Goal: Task Accomplishment & Management: Use online tool/utility

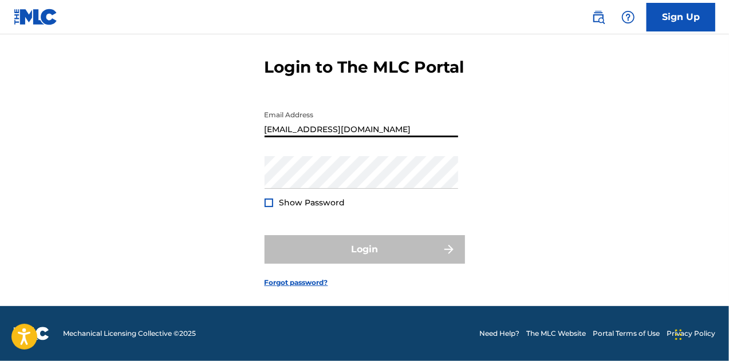
type input "[EMAIL_ADDRESS][DOMAIN_NAME]"
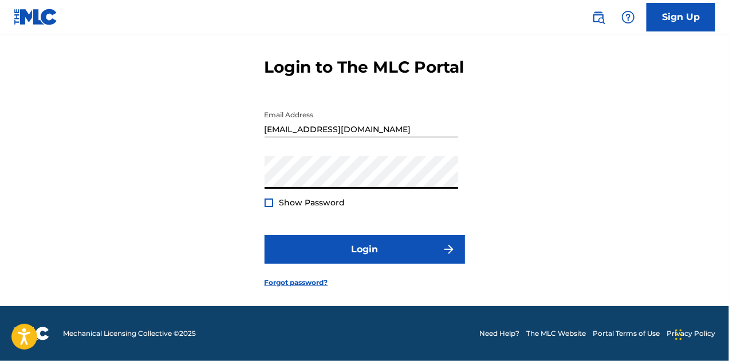
click at [273, 202] on div at bounding box center [269, 203] width 9 height 9
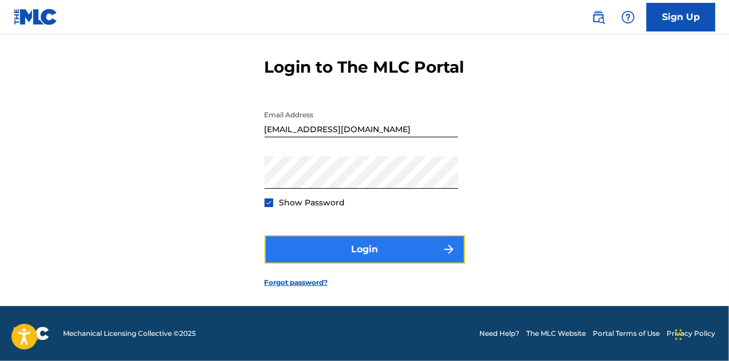
click at [340, 259] on button "Login" at bounding box center [365, 249] width 200 height 29
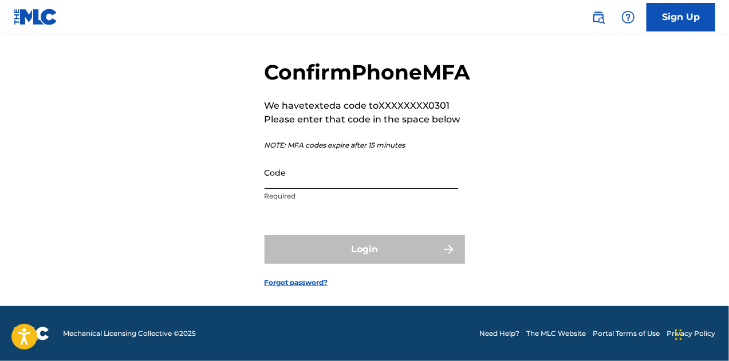
click at [306, 183] on input "Code" at bounding box center [362, 172] width 194 height 33
paste input "140446"
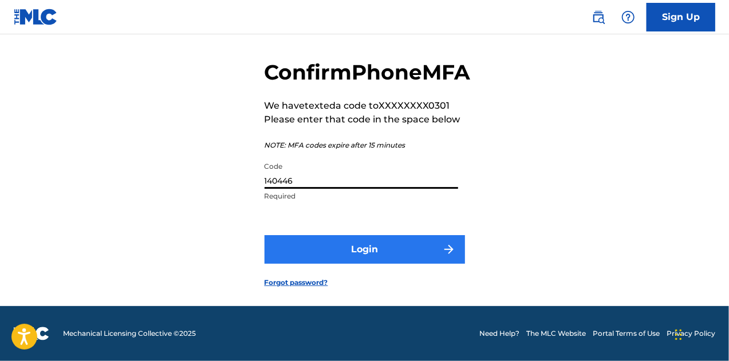
type input "140446"
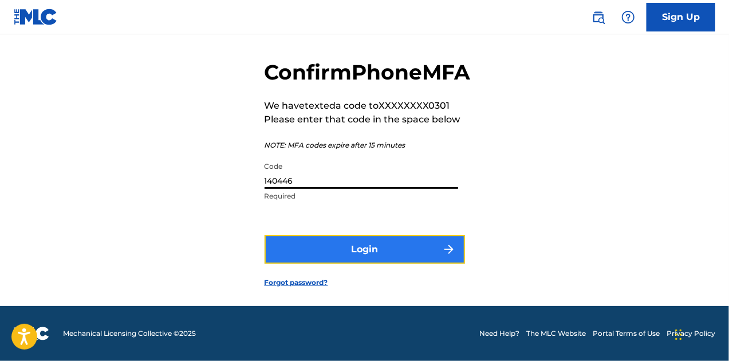
click at [317, 250] on button "Login" at bounding box center [365, 249] width 200 height 29
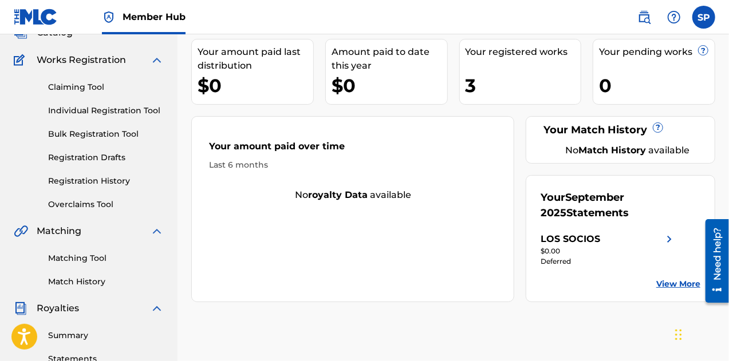
scroll to position [57, 0]
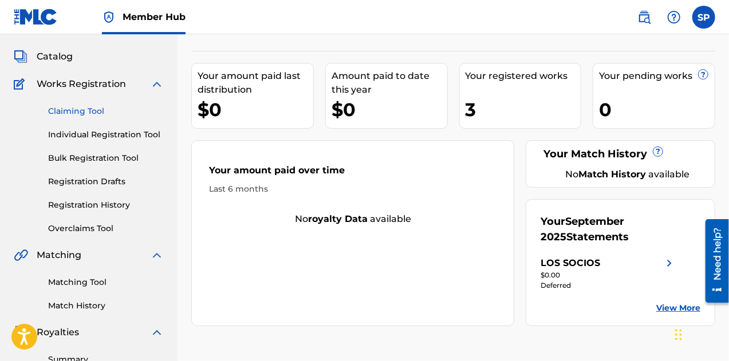
click at [84, 107] on link "Claiming Tool" at bounding box center [106, 111] width 116 height 12
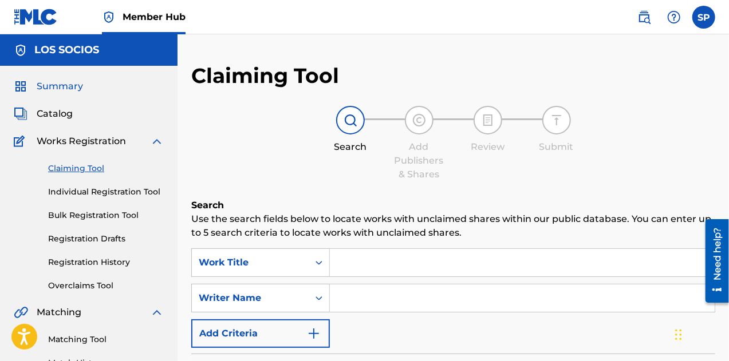
click at [50, 84] on span "Summary" at bounding box center [60, 87] width 46 height 14
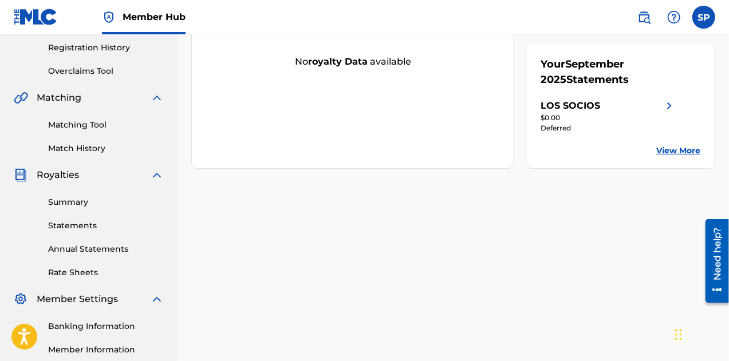
scroll to position [229, 0]
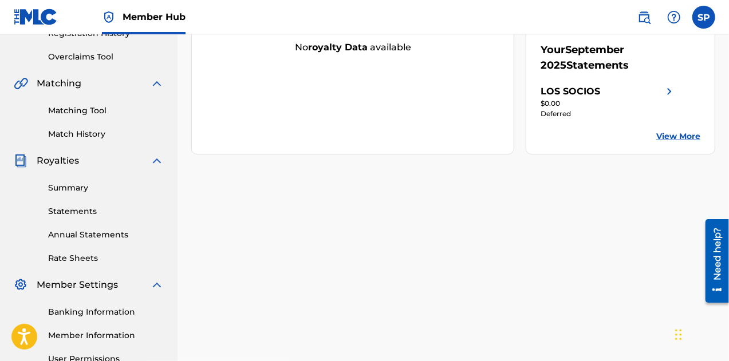
click at [76, 218] on div "Summary Statements Annual Statements Rate Sheets" at bounding box center [89, 216] width 150 height 97
click at [66, 208] on link "Statements" at bounding box center [106, 212] width 116 height 12
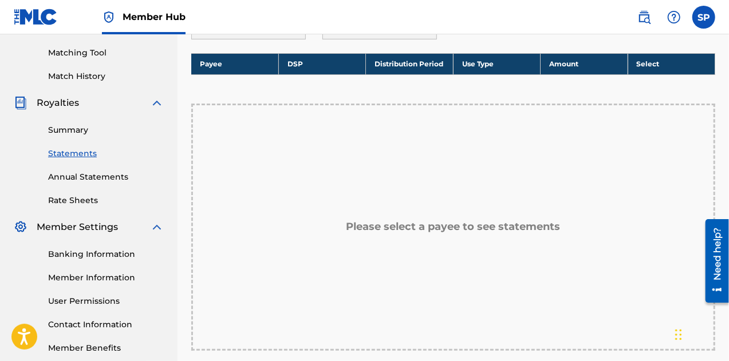
scroll to position [107, 0]
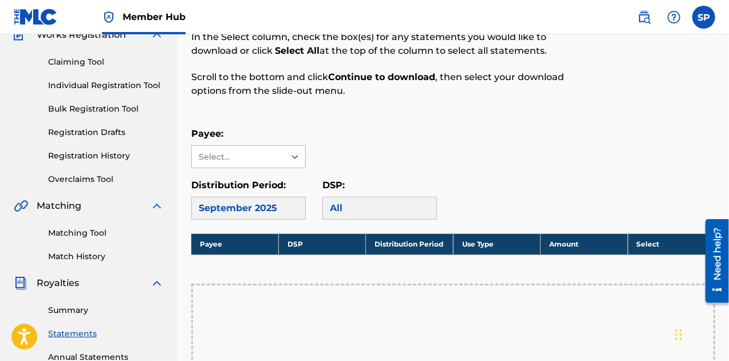
click at [234, 155] on div "Select..." at bounding box center [238, 157] width 78 height 12
click at [238, 190] on div "LOS SOCIOS" at bounding box center [248, 182] width 113 height 29
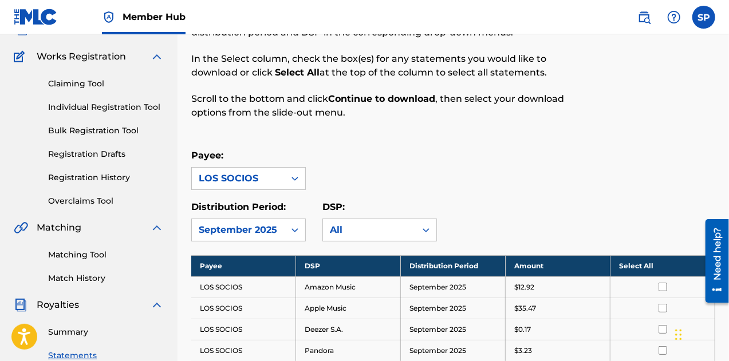
scroll to position [49, 0]
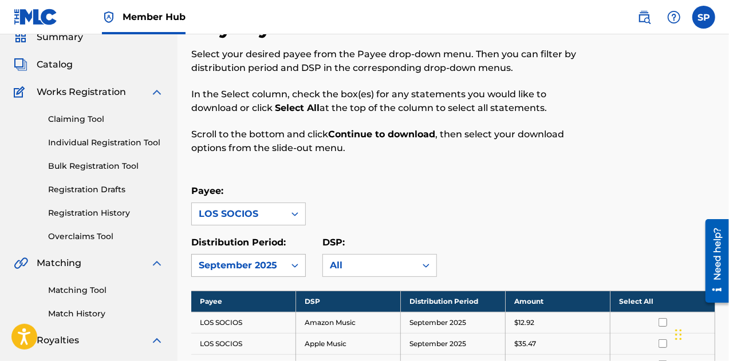
click at [254, 263] on div "September 2025" at bounding box center [238, 266] width 79 height 14
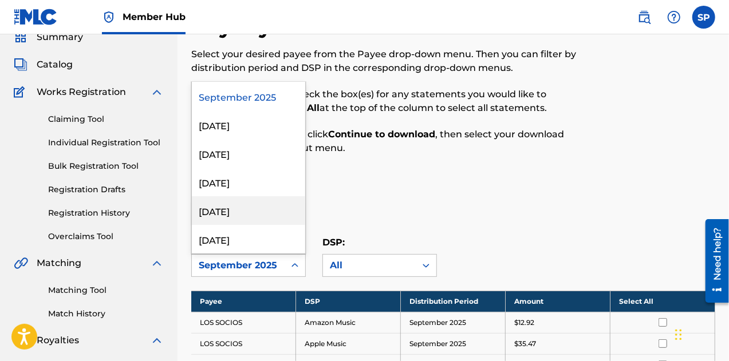
click at [423, 192] on div "Payee: LOS SOCIOS" at bounding box center [453, 204] width 524 height 41
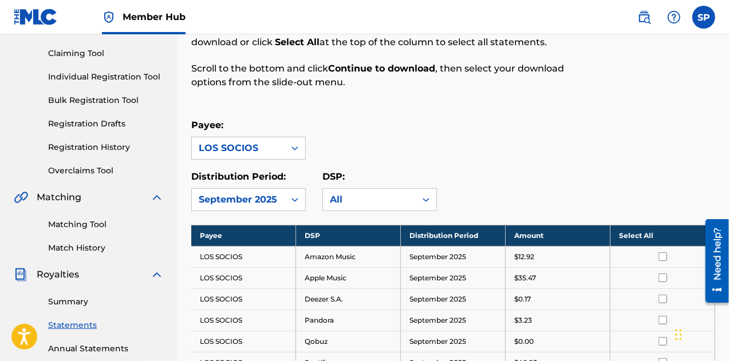
scroll to position [229, 0]
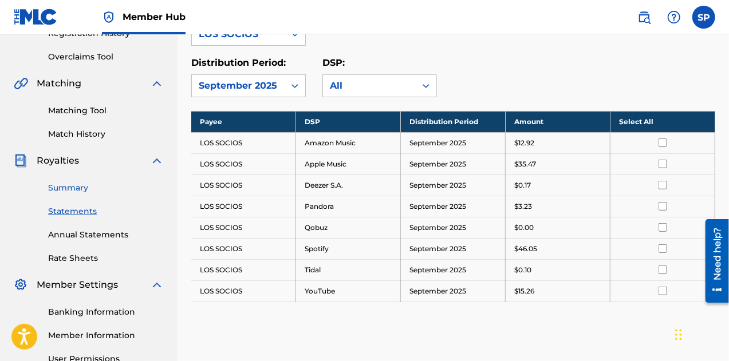
click at [66, 188] on link "Summary" at bounding box center [106, 188] width 116 height 12
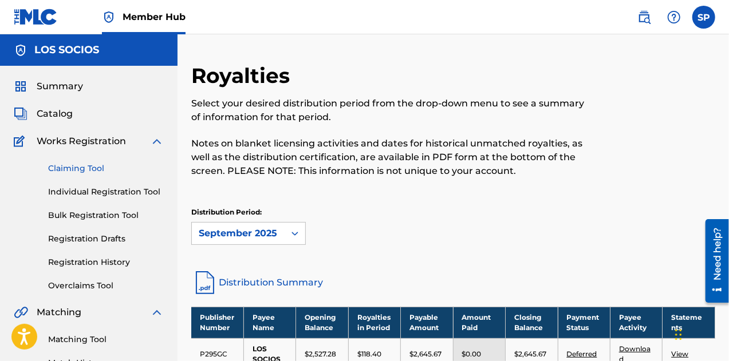
click at [79, 171] on link "Claiming Tool" at bounding box center [106, 169] width 116 height 12
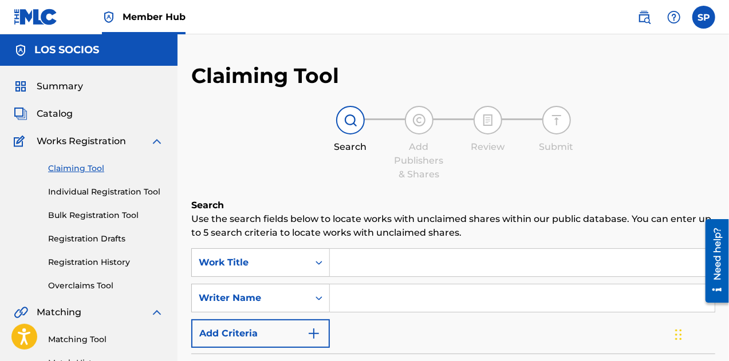
click at [82, 139] on span "Works Registration" at bounding box center [81, 142] width 89 height 14
click at [18, 139] on img at bounding box center [21, 142] width 15 height 14
click at [60, 111] on span "Catalog" at bounding box center [55, 114] width 36 height 14
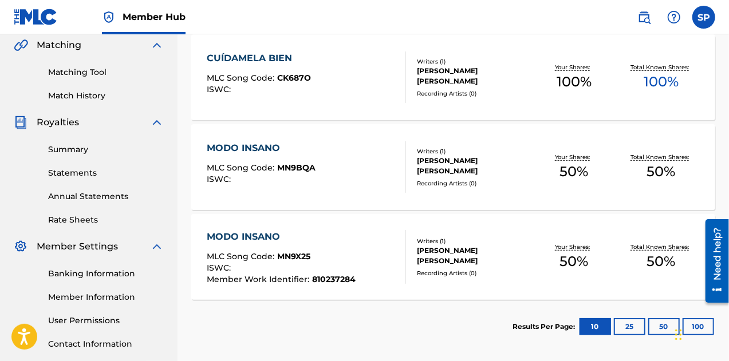
scroll to position [229, 0]
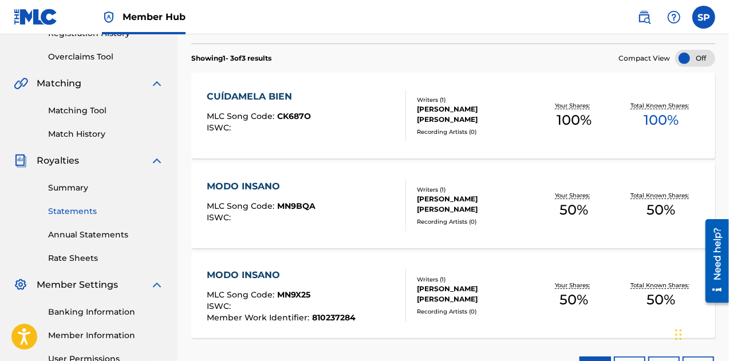
click at [76, 212] on link "Statements" at bounding box center [106, 212] width 116 height 12
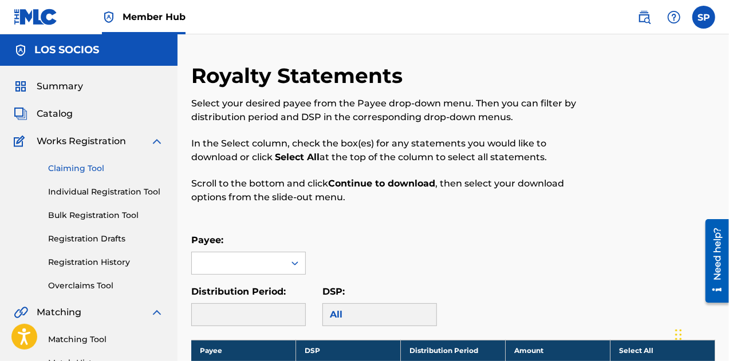
click at [65, 169] on link "Claiming Tool" at bounding box center [106, 169] width 116 height 12
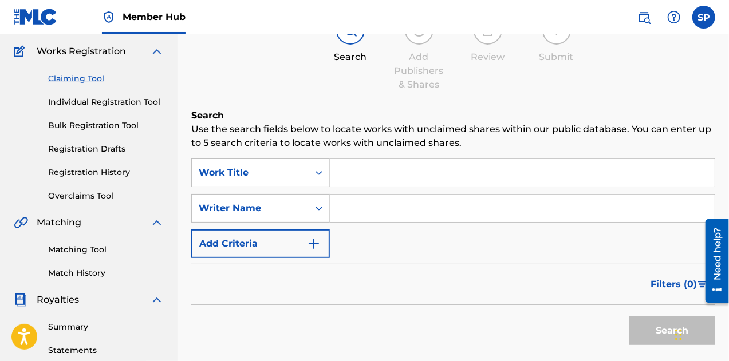
scroll to position [115, 0]
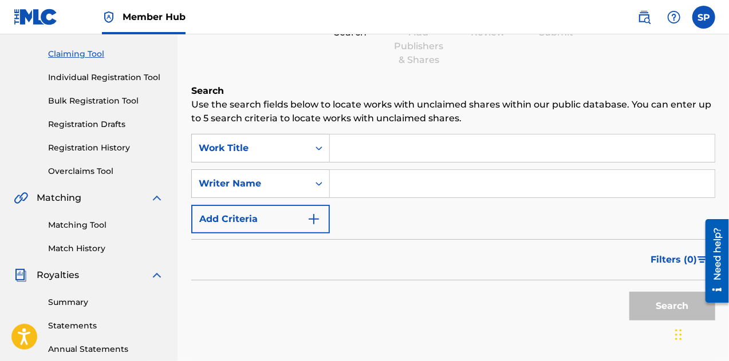
click at [388, 150] on input "Search Form" at bounding box center [522, 148] width 385 height 27
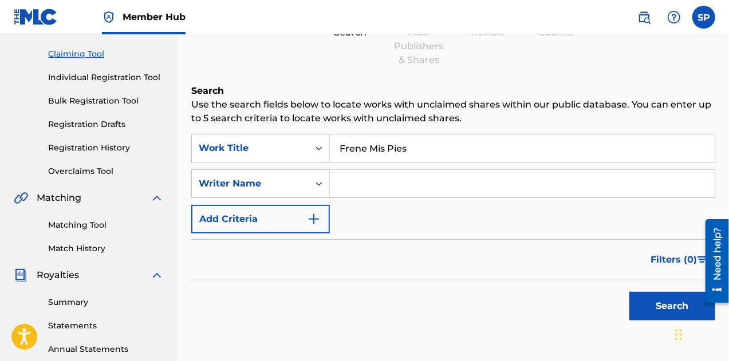
type input "Frene Mis Pies"
click at [391, 180] on input "Search Form" at bounding box center [522, 183] width 385 height 27
click at [654, 306] on button "Search" at bounding box center [672, 306] width 86 height 29
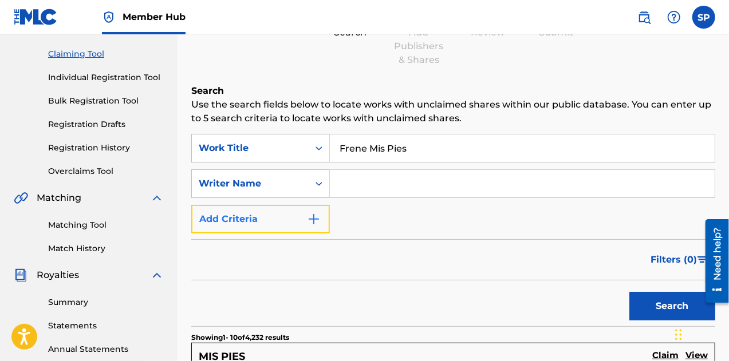
click at [275, 220] on button "Add Criteria" at bounding box center [260, 219] width 139 height 29
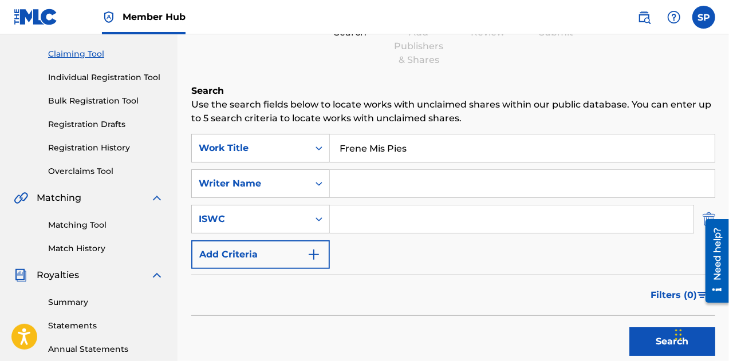
click at [709, 212] on img "Search Form" at bounding box center [709, 219] width 13 height 29
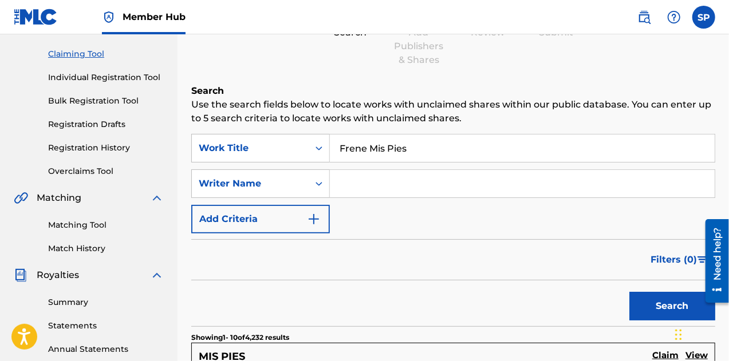
click at [365, 147] on input "Frene Mis Pies" at bounding box center [522, 148] width 385 height 27
click at [311, 188] on div "Search Form" at bounding box center [319, 184] width 21 height 21
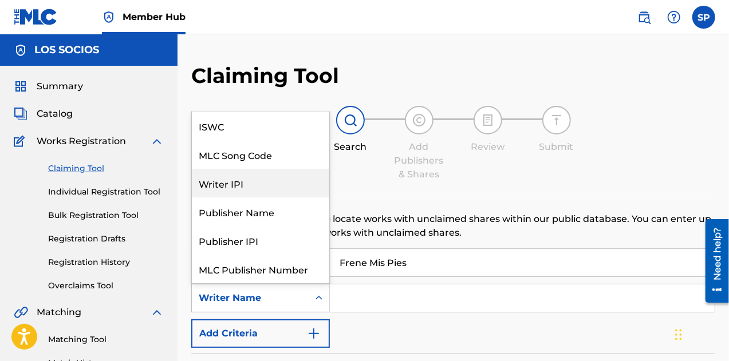
scroll to position [29, 0]
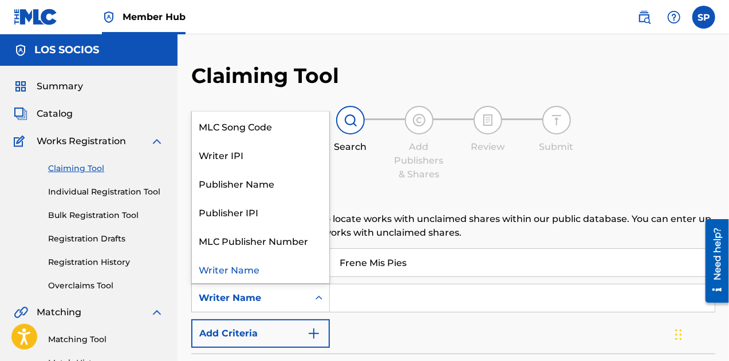
click at [243, 273] on div "Writer Name" at bounding box center [260, 269] width 137 height 29
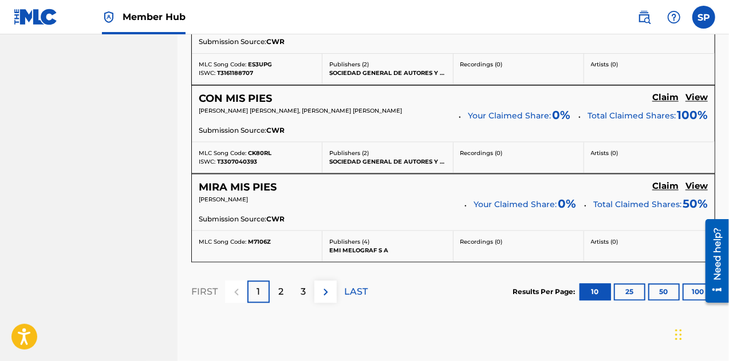
scroll to position [1088, 0]
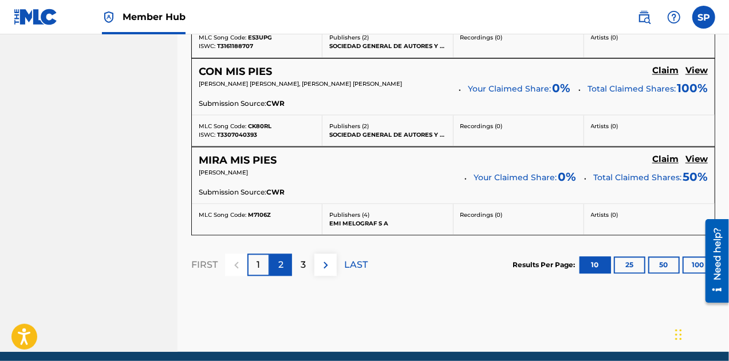
click at [282, 263] on p "2" at bounding box center [280, 266] width 5 height 14
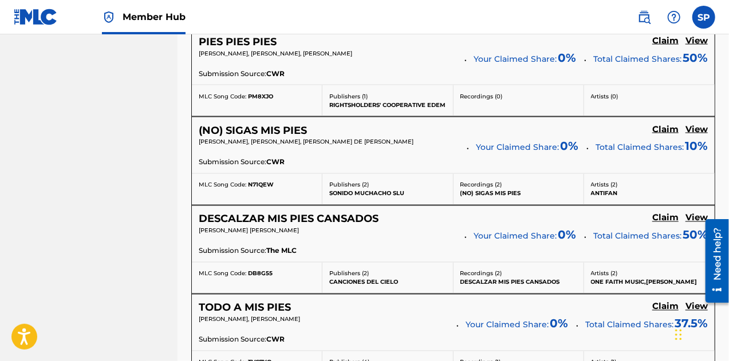
scroll to position [1093, 0]
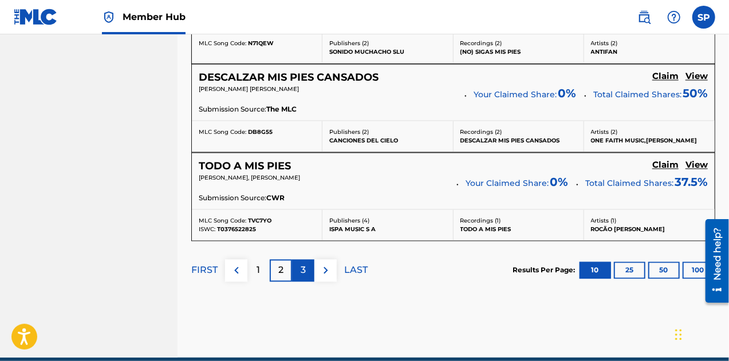
click at [301, 264] on p "3" at bounding box center [303, 271] width 5 height 14
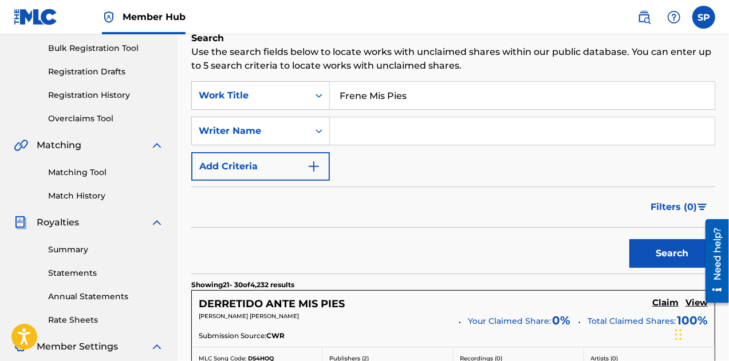
scroll to position [119, 0]
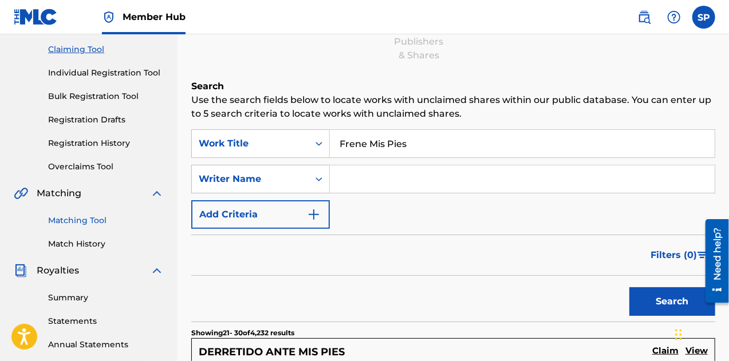
click at [77, 225] on link "Matching Tool" at bounding box center [106, 221] width 116 height 12
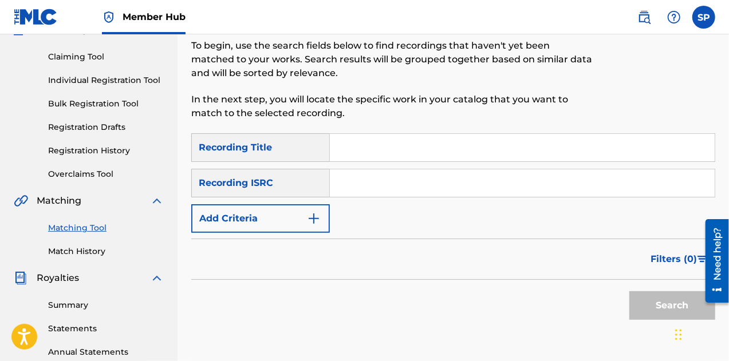
scroll to position [115, 0]
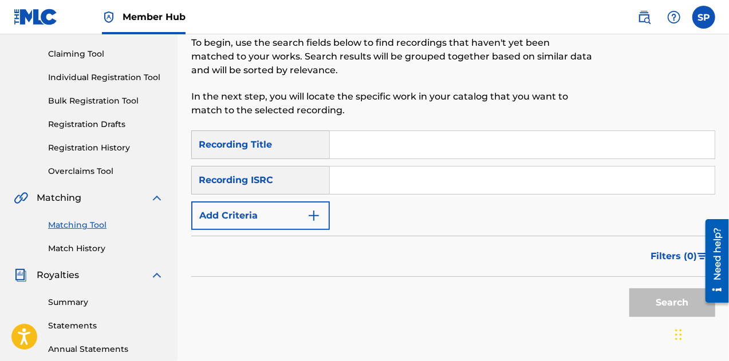
click at [399, 148] on input "Search Form" at bounding box center [522, 144] width 385 height 27
click at [373, 186] on input "Search Form" at bounding box center [522, 180] width 385 height 27
paste input "USA2P2432317"
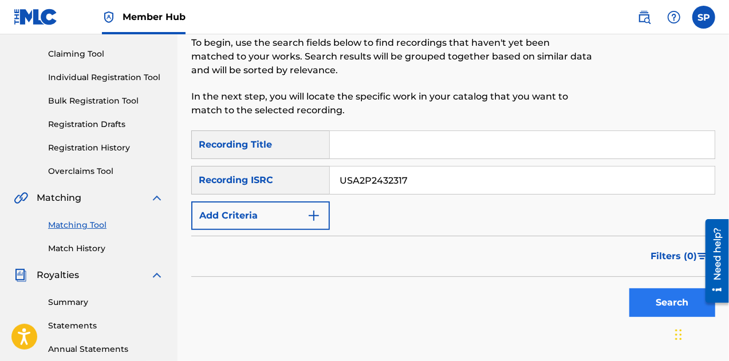
type input "USA2P2432317"
click at [664, 303] on button "Search" at bounding box center [672, 303] width 86 height 29
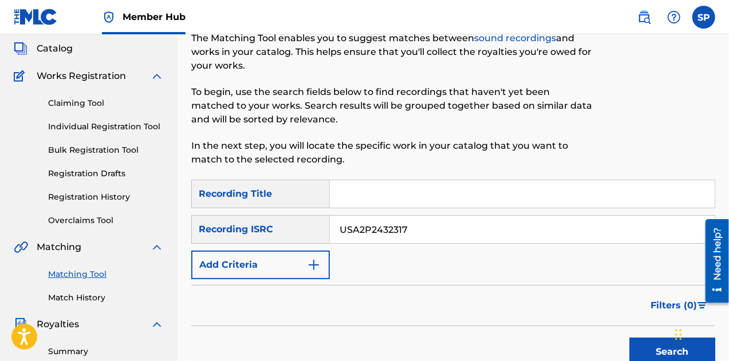
scroll to position [5, 0]
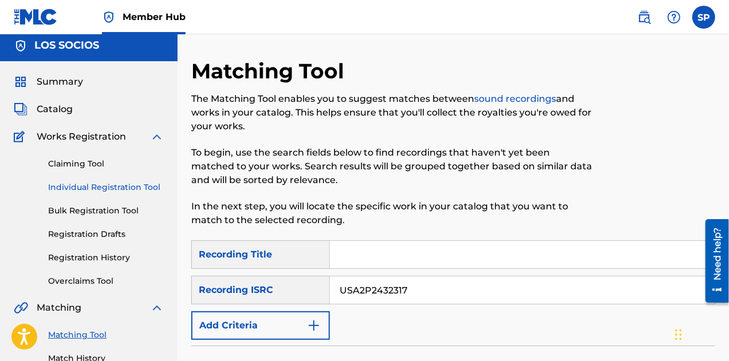
click at [76, 190] on link "Individual Registration Tool" at bounding box center [106, 188] width 116 height 12
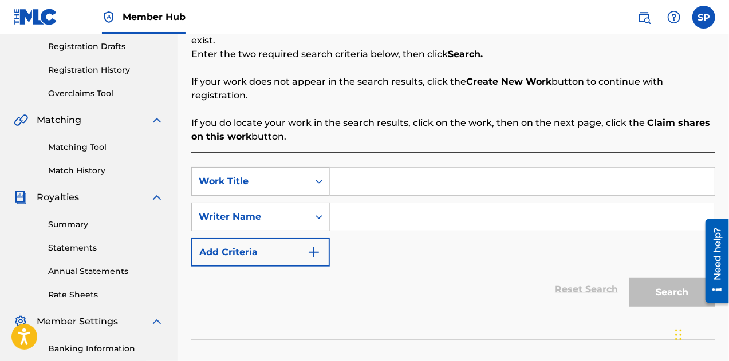
scroll to position [229, 0]
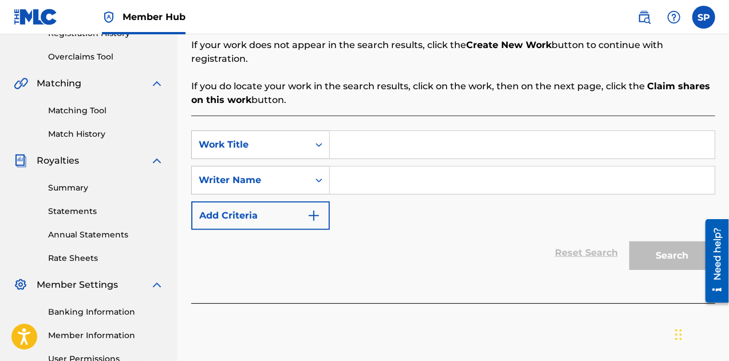
click at [360, 140] on input "Search Form" at bounding box center [522, 144] width 385 height 27
type input "Frene Mis Pies"
click at [418, 212] on div "SearchWithCriteria82a39cae-8a17-4e52-98ad-235edd195873 Work Title Frene Mis Pie…" at bounding box center [453, 181] width 524 height 100
click at [529, 167] on input "Search Form" at bounding box center [522, 180] width 385 height 27
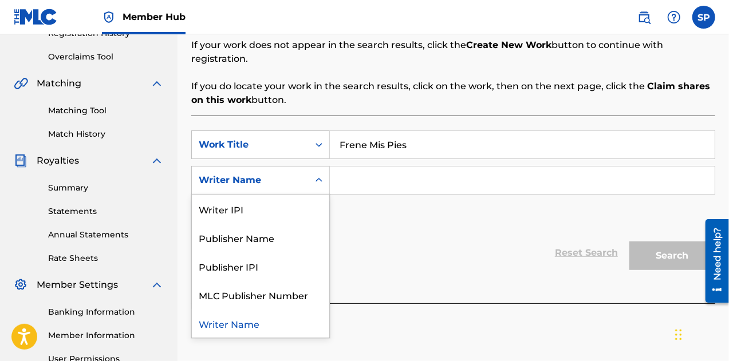
click at [316, 175] on icon "Search Form" at bounding box center [318, 180] width 11 height 11
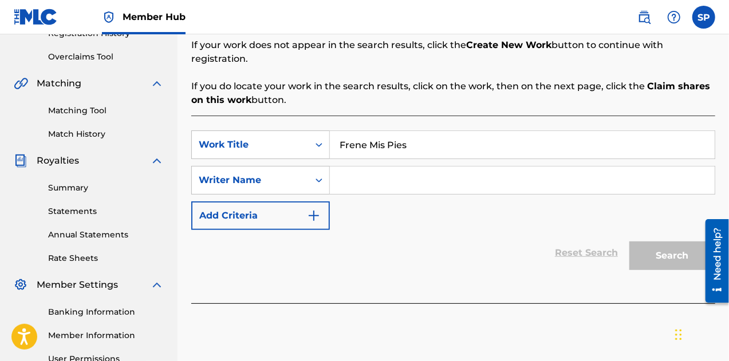
click at [397, 230] on div "Reset Search Search" at bounding box center [453, 253] width 524 height 46
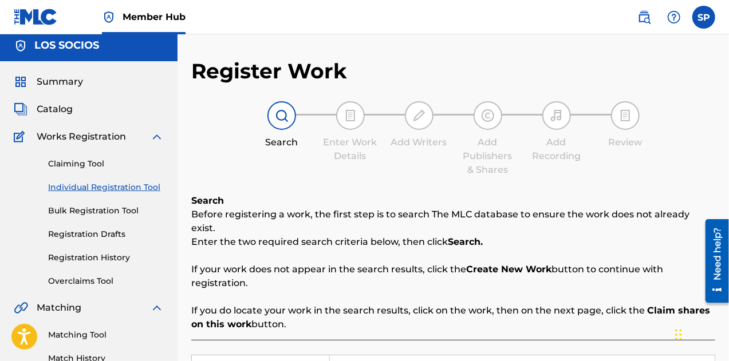
scroll to position [0, 0]
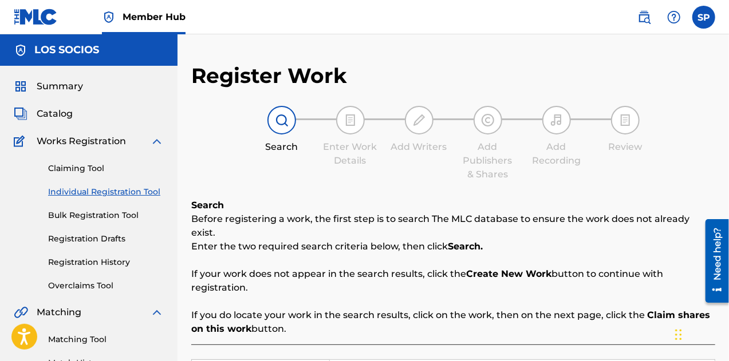
click at [282, 119] on img at bounding box center [282, 120] width 14 height 14
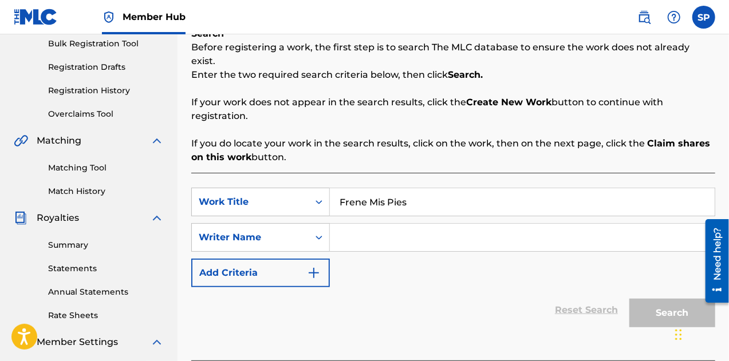
scroll to position [115, 0]
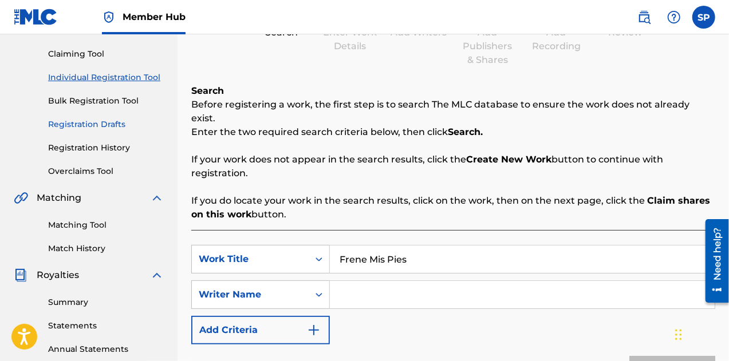
click at [103, 128] on link "Registration Drafts" at bounding box center [106, 125] width 116 height 12
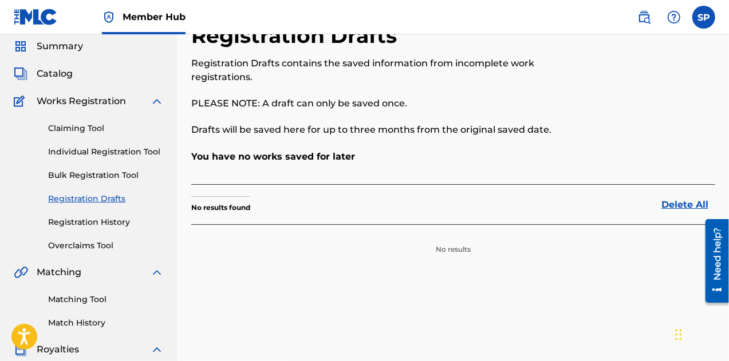
scroll to position [57, 0]
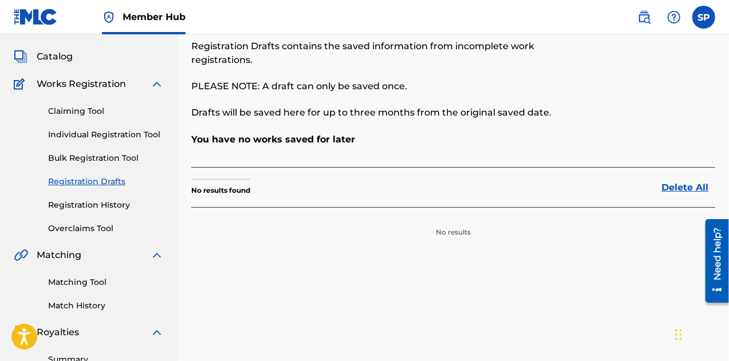
click at [66, 89] on span "Works Registration" at bounding box center [81, 84] width 89 height 14
click at [61, 107] on link "Claiming Tool" at bounding box center [106, 111] width 116 height 12
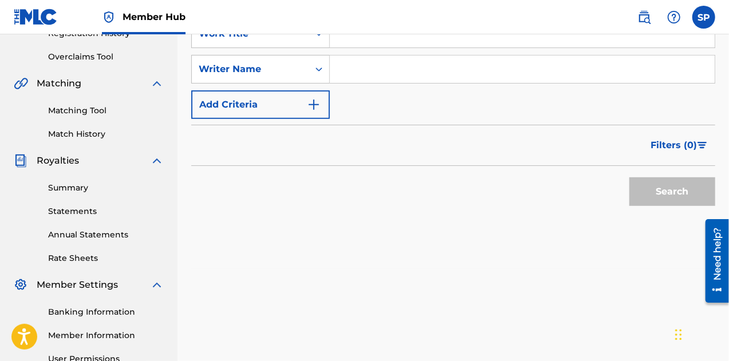
scroll to position [172, 0]
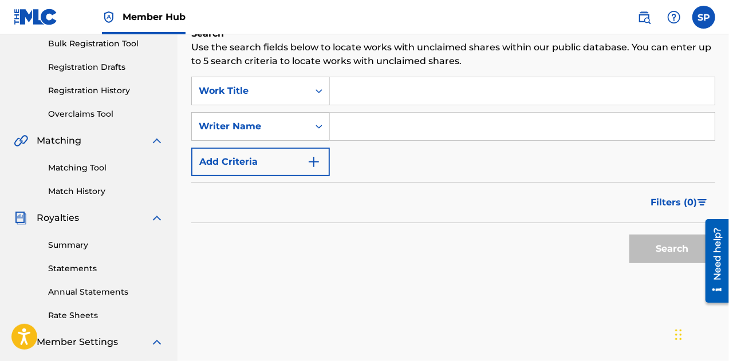
click at [387, 92] on input "Search Form" at bounding box center [522, 90] width 385 height 27
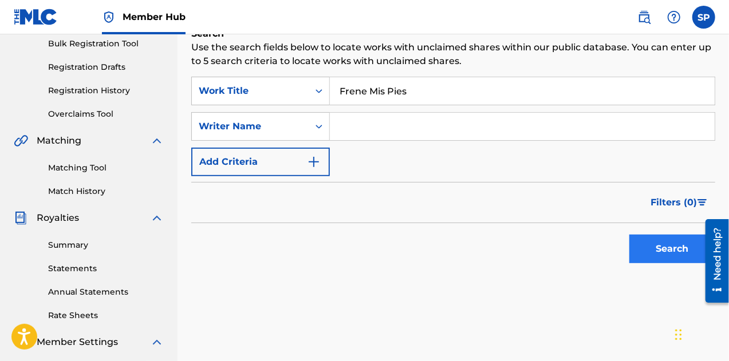
type input "Frene Mis Pies"
click at [654, 248] on button "Search" at bounding box center [672, 249] width 86 height 29
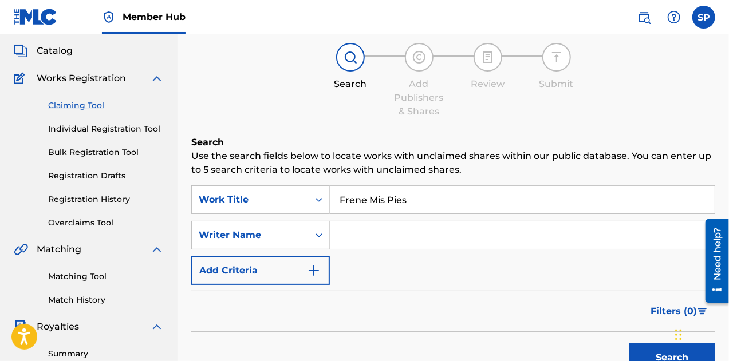
scroll to position [57, 0]
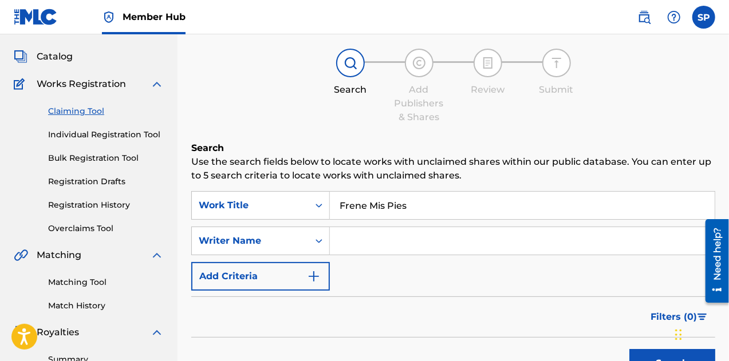
click at [380, 243] on input "Search Form" at bounding box center [522, 240] width 385 height 27
click at [629, 349] on button "Search" at bounding box center [672, 363] width 86 height 29
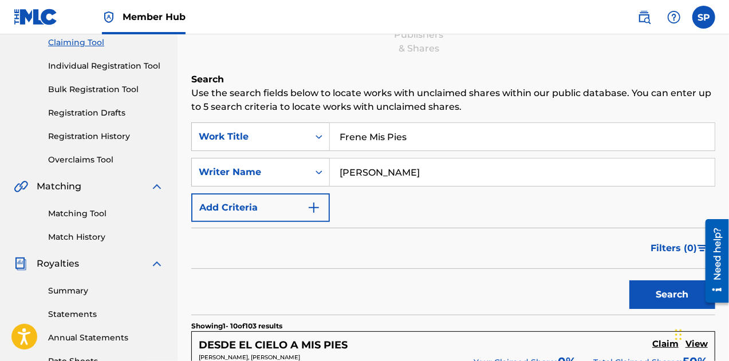
scroll to position [115, 0]
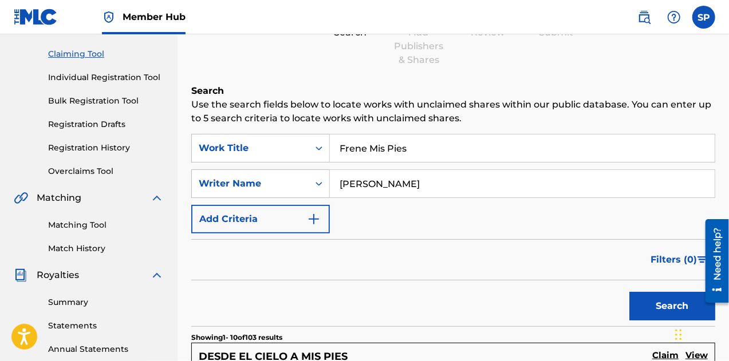
click at [403, 183] on input "[PERSON_NAME]" at bounding box center [522, 183] width 385 height 27
type input "[PERSON_NAME]"
click at [629, 292] on button "Search" at bounding box center [672, 306] width 86 height 29
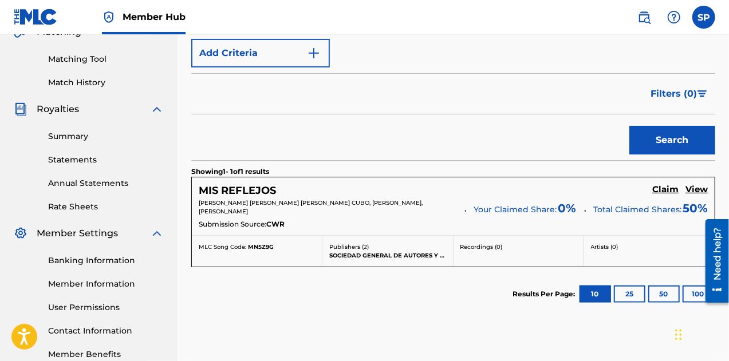
scroll to position [286, 0]
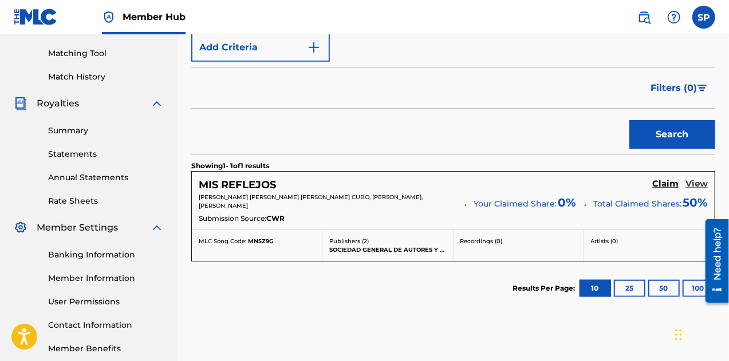
click at [699, 184] on h5 "View" at bounding box center [696, 184] width 22 height 11
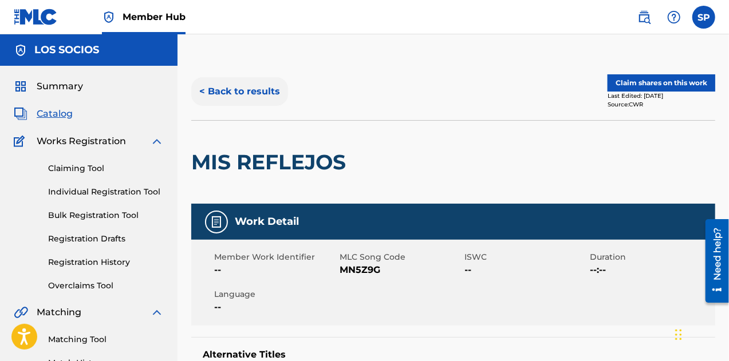
click at [219, 85] on button "< Back to results" at bounding box center [239, 91] width 97 height 29
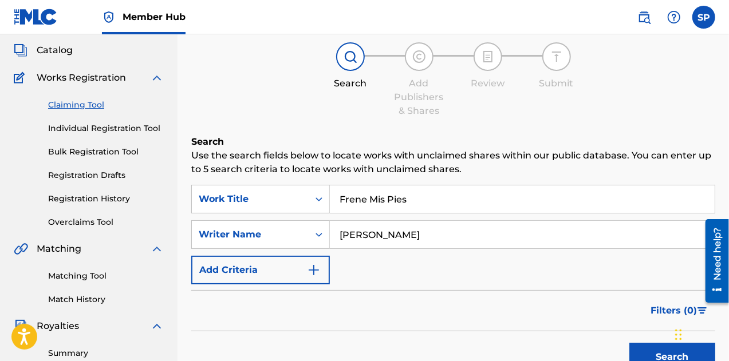
scroll to position [57, 0]
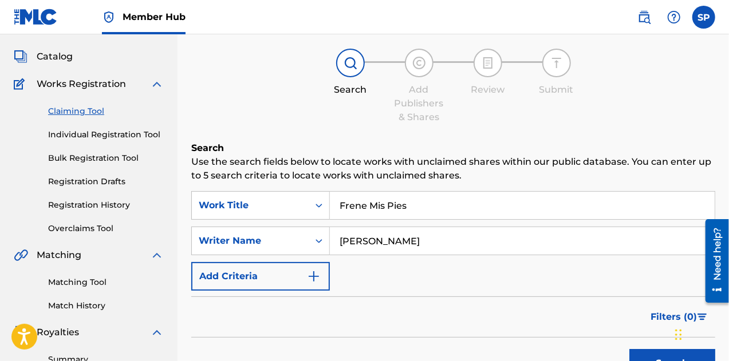
drag, startPoint x: 434, startPoint y: 243, endPoint x: 389, endPoint y: 241, distance: 44.2
click at [389, 241] on input "[PERSON_NAME]" at bounding box center [522, 240] width 385 height 27
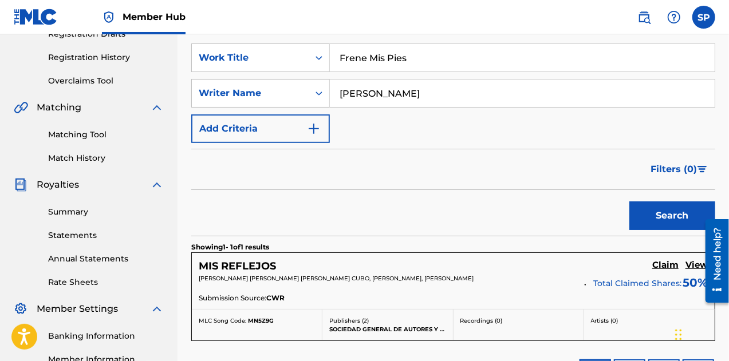
scroll to position [229, 0]
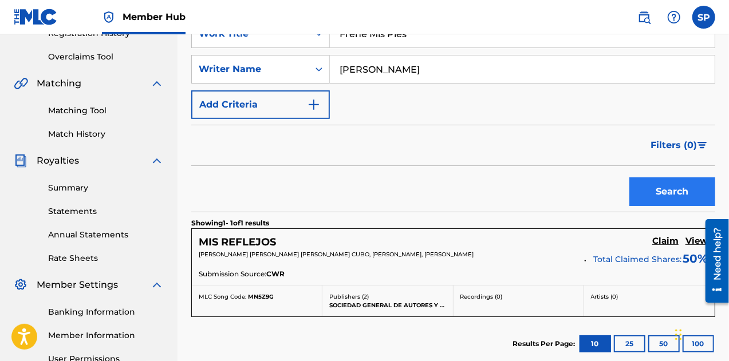
type input "[PERSON_NAME]"
click at [643, 195] on button "Search" at bounding box center [672, 192] width 86 height 29
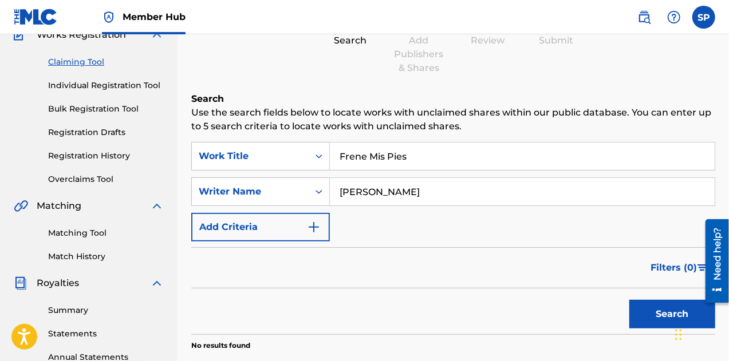
scroll to position [57, 0]
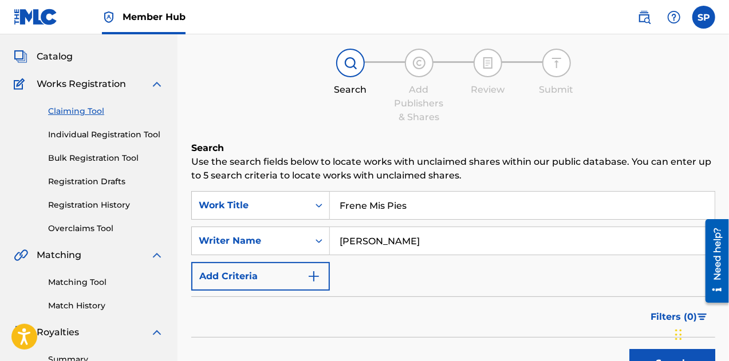
drag, startPoint x: 431, startPoint y: 200, endPoint x: 281, endPoint y: 170, distance: 153.0
click at [281, 170] on div "Search Use the search fields below to locate works with unclaimed shares within…" at bounding box center [453, 299] width 524 height 316
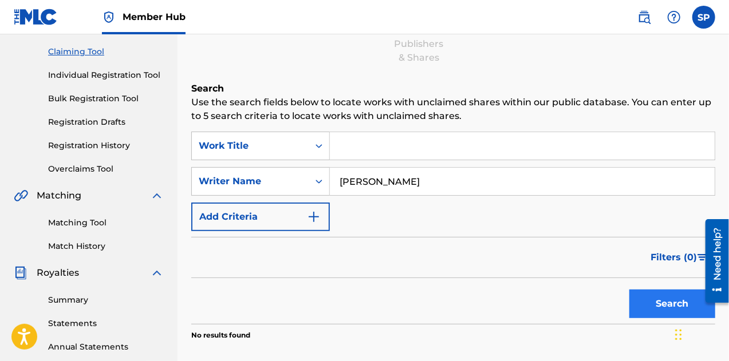
scroll to position [172, 0]
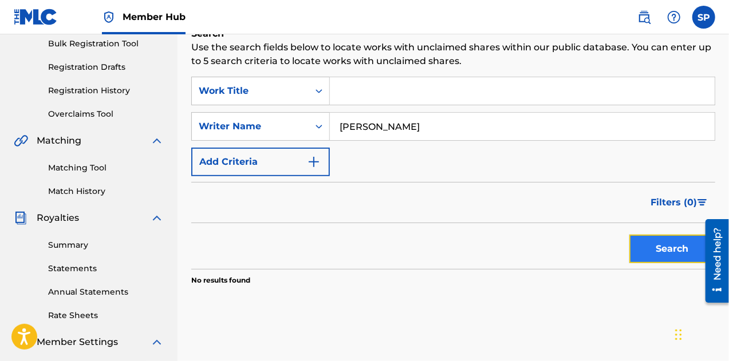
click at [649, 238] on button "Search" at bounding box center [672, 249] width 86 height 29
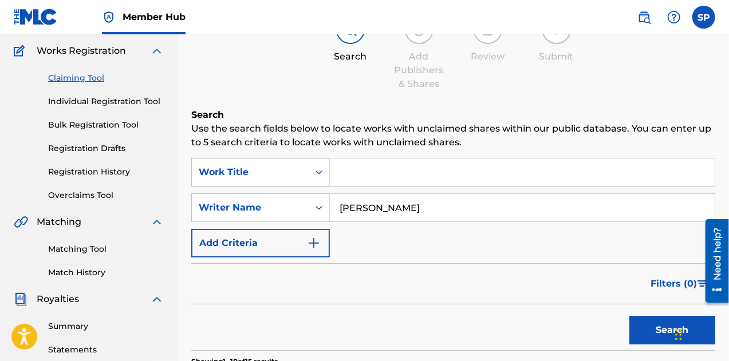
scroll to position [57, 0]
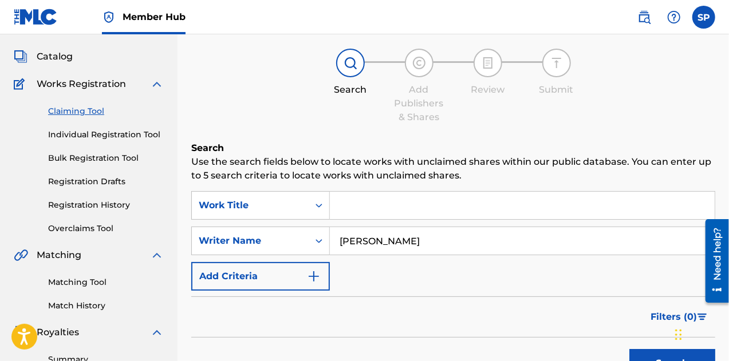
click at [417, 238] on input "[PERSON_NAME]" at bounding box center [522, 240] width 385 height 27
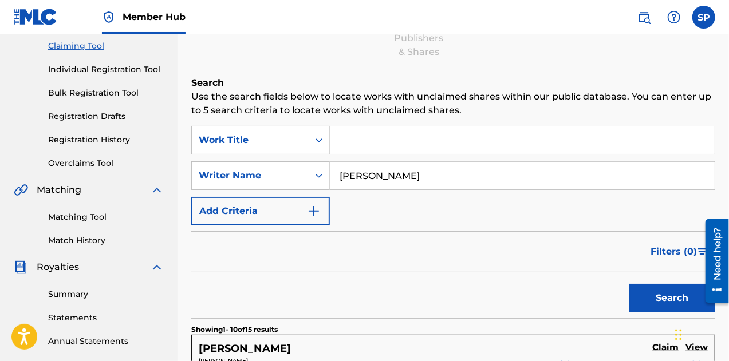
scroll to position [229, 0]
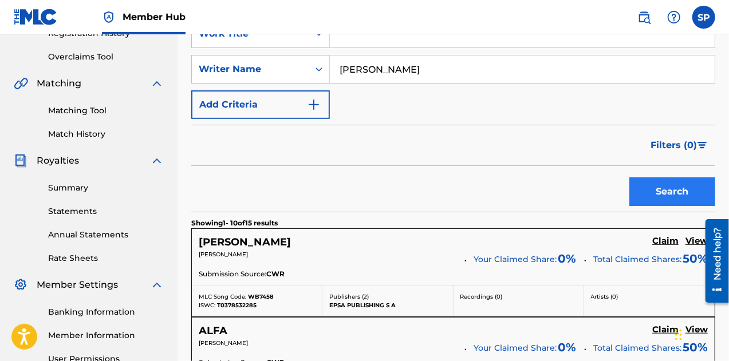
type input "[PERSON_NAME]"
click at [651, 190] on button "Search" at bounding box center [672, 192] width 86 height 29
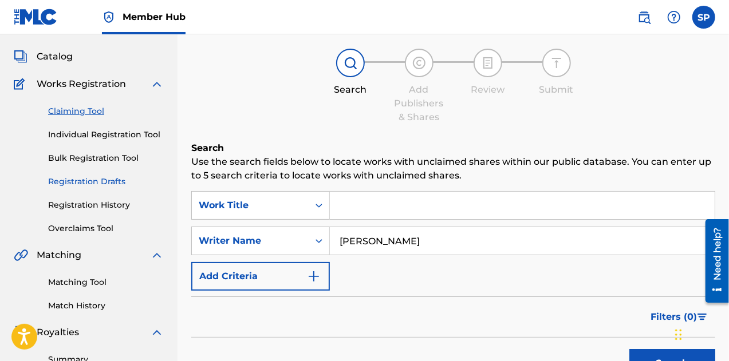
scroll to position [0, 0]
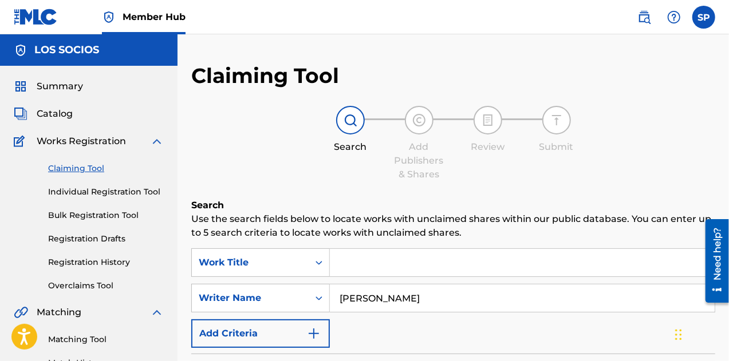
click at [48, 103] on div "Summary Catalog Works Registration Claiming Tool Individual Registration Tool B…" at bounding box center [89, 360] width 178 height 589
click at [60, 117] on span "Catalog" at bounding box center [55, 114] width 36 height 14
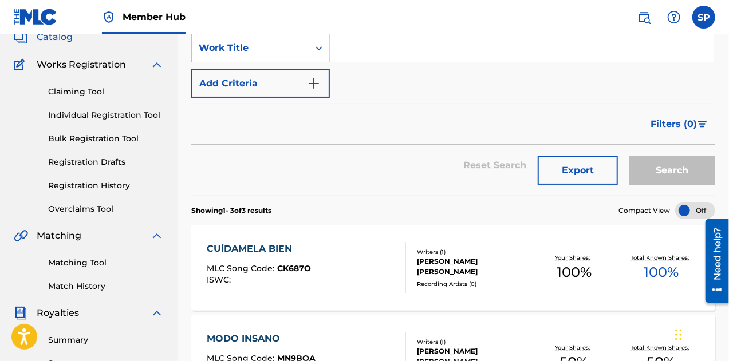
scroll to position [172, 0]
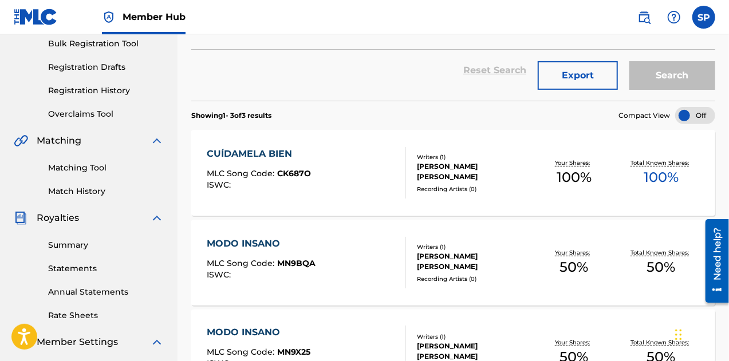
click at [246, 149] on div "CUÍDAMELA BIEN" at bounding box center [259, 154] width 104 height 14
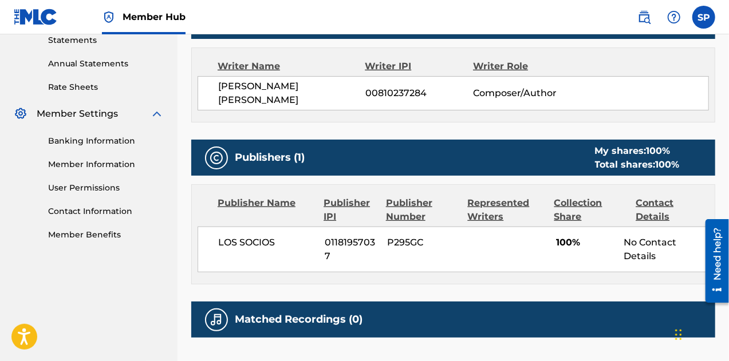
scroll to position [401, 0]
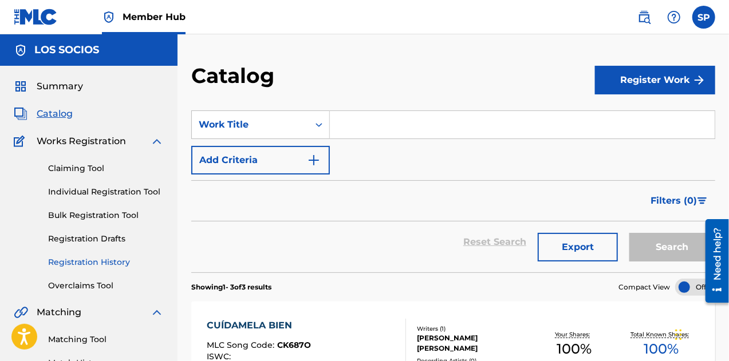
click at [82, 261] on link "Registration History" at bounding box center [106, 263] width 116 height 12
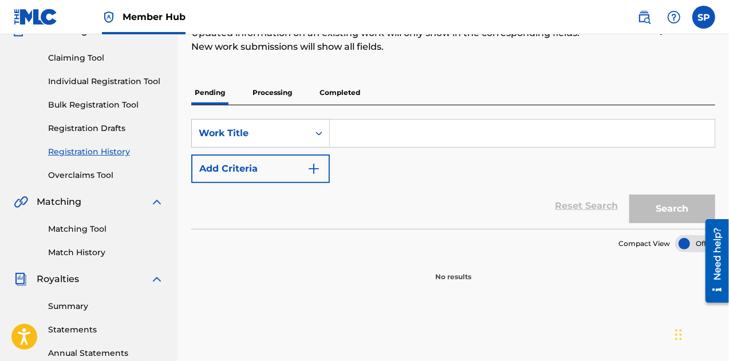
scroll to position [115, 0]
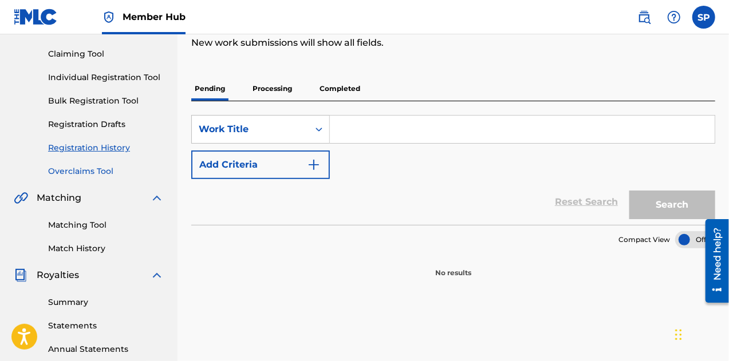
click at [69, 167] on link "Overclaims Tool" at bounding box center [106, 172] width 116 height 12
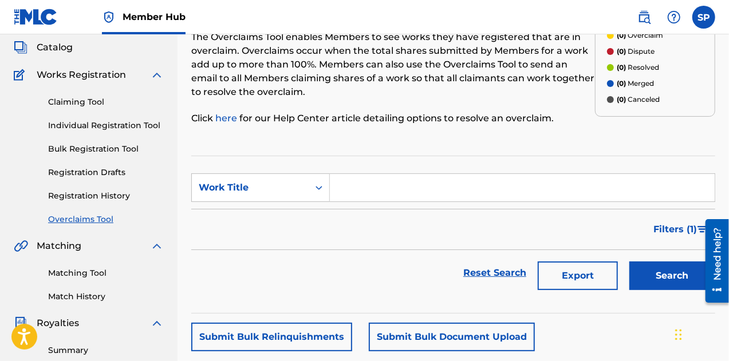
scroll to position [115, 0]
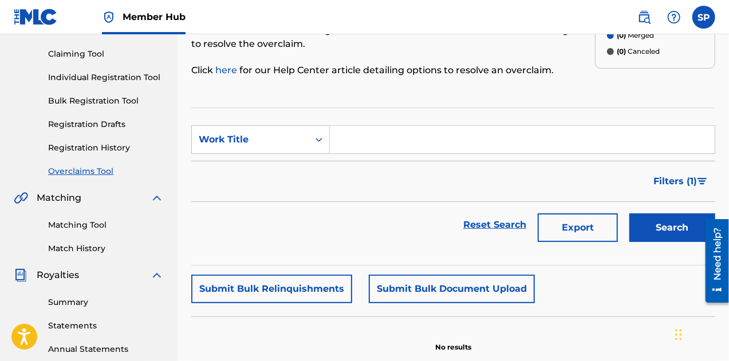
click at [383, 143] on input "Search Form" at bounding box center [522, 139] width 385 height 27
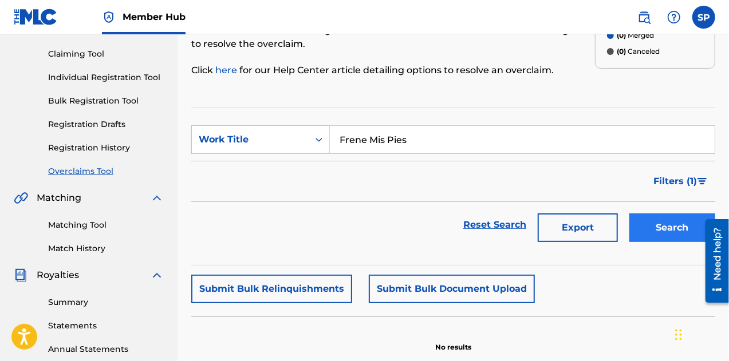
type input "Frene Mis Pies"
click at [670, 226] on button "Search" at bounding box center [672, 228] width 86 height 29
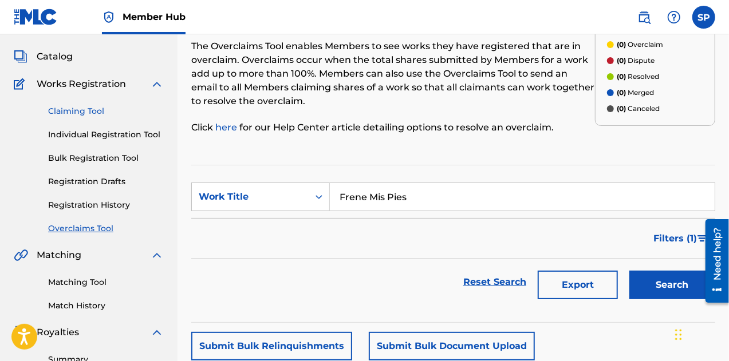
click at [82, 116] on link "Claiming Tool" at bounding box center [106, 111] width 116 height 12
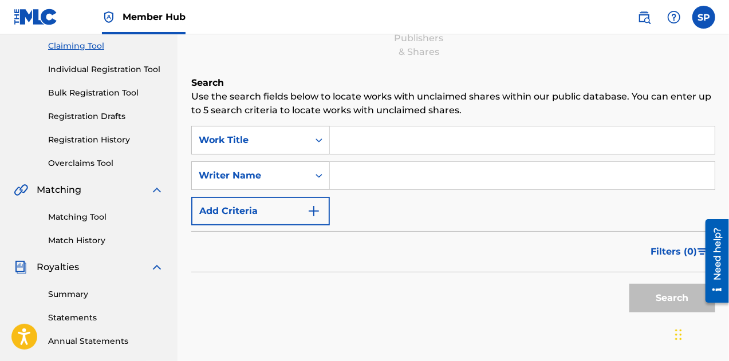
scroll to position [62, 0]
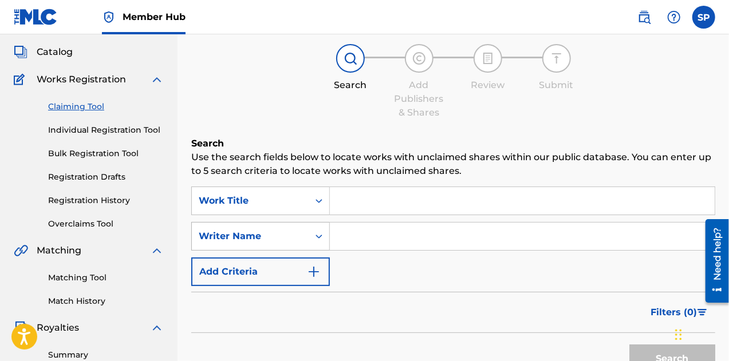
click at [310, 245] on div "Search Form" at bounding box center [319, 236] width 21 height 21
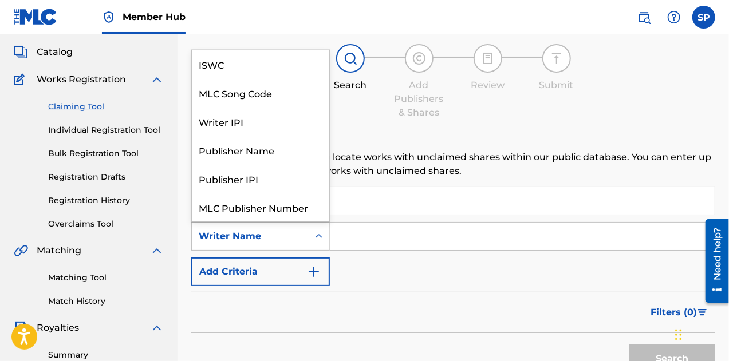
scroll to position [29, 0]
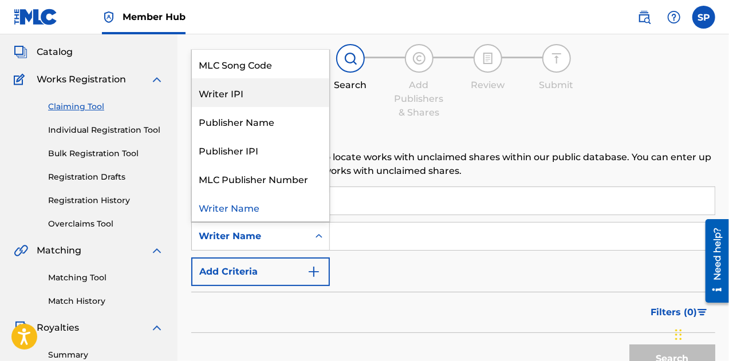
click at [257, 100] on div "Writer IPI" at bounding box center [260, 92] width 137 height 29
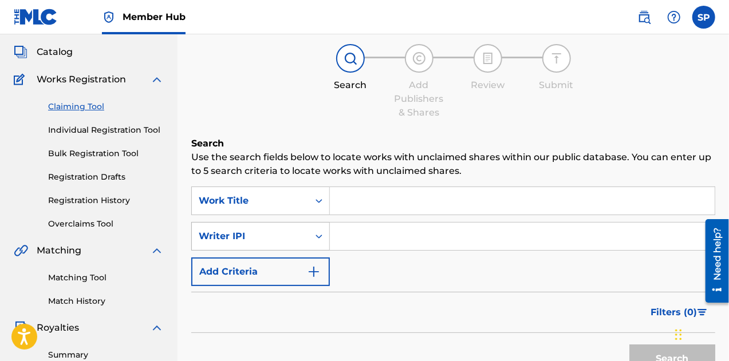
click at [249, 241] on div "Writer IPI" at bounding box center [250, 237] width 103 height 14
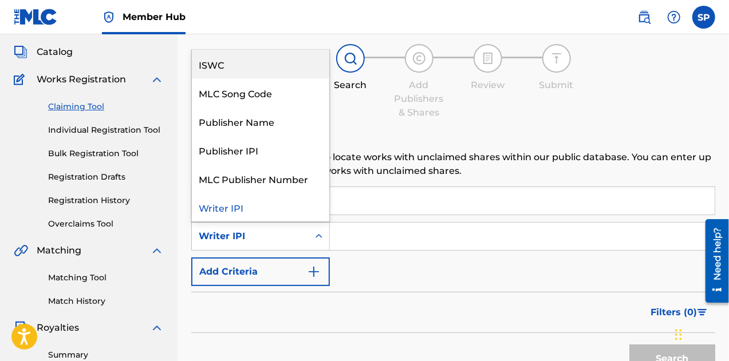
click at [232, 66] on div "ISWC" at bounding box center [260, 64] width 137 height 29
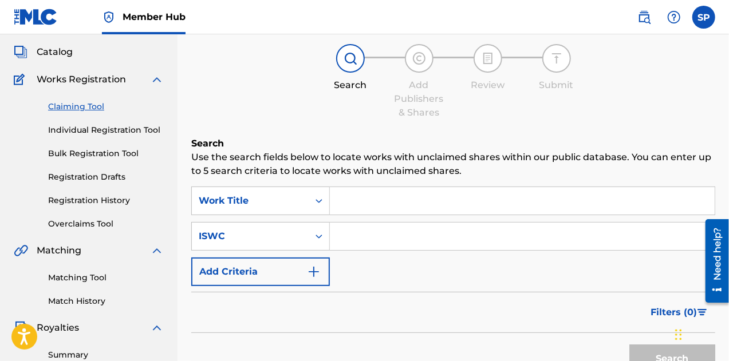
drag, startPoint x: 351, startPoint y: 239, endPoint x: 361, endPoint y: 246, distance: 11.9
click at [351, 239] on input "Search Form" at bounding box center [522, 236] width 385 height 27
paste input "T3287969506"
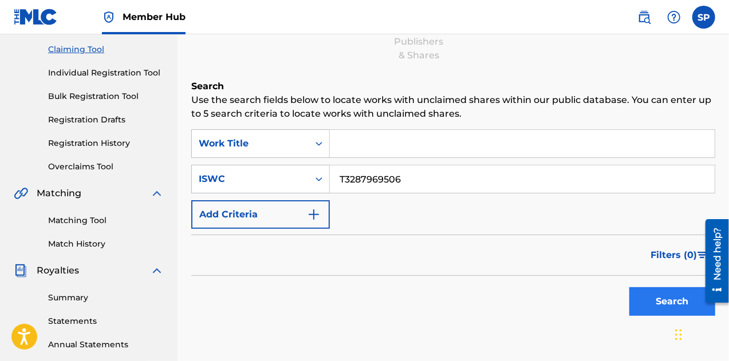
type input "T3287969506"
click at [641, 295] on button "Search" at bounding box center [672, 301] width 86 height 29
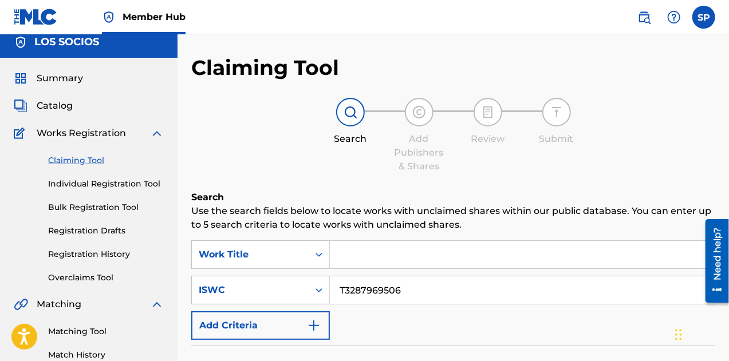
scroll to position [57, 0]
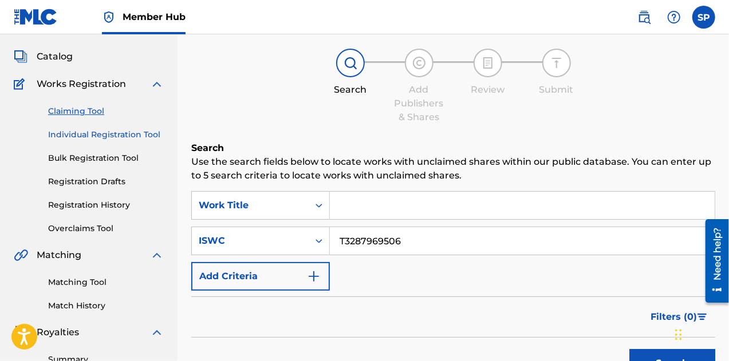
click at [132, 133] on link "Individual Registration Tool" at bounding box center [106, 135] width 116 height 12
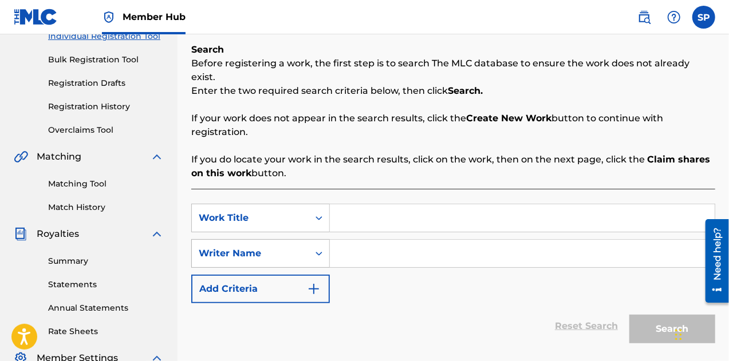
scroll to position [172, 0]
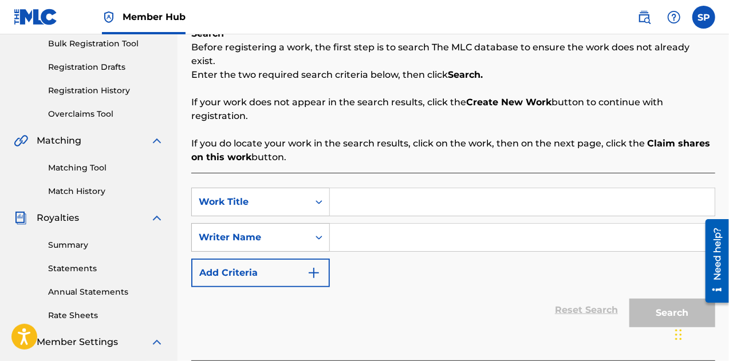
click at [292, 237] on div "Writer Name" at bounding box center [260, 237] width 139 height 29
click at [412, 287] on div "Reset Search Search" at bounding box center [453, 310] width 524 height 46
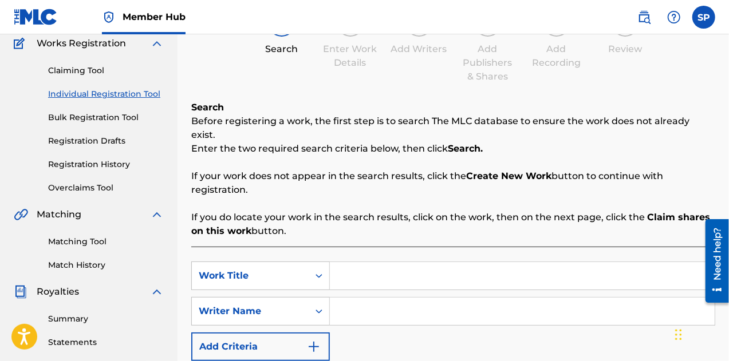
scroll to position [115, 0]
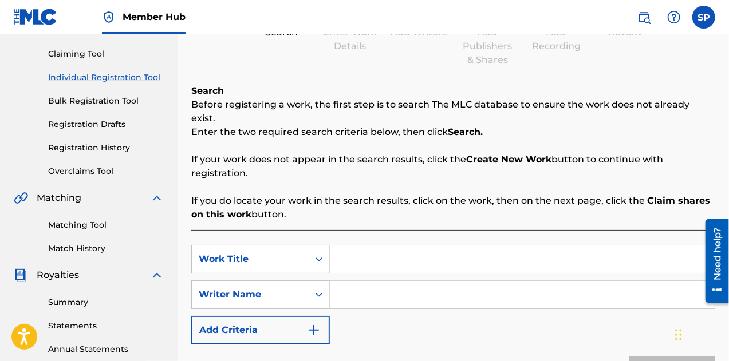
click at [377, 250] on input "Search Form" at bounding box center [522, 259] width 385 height 27
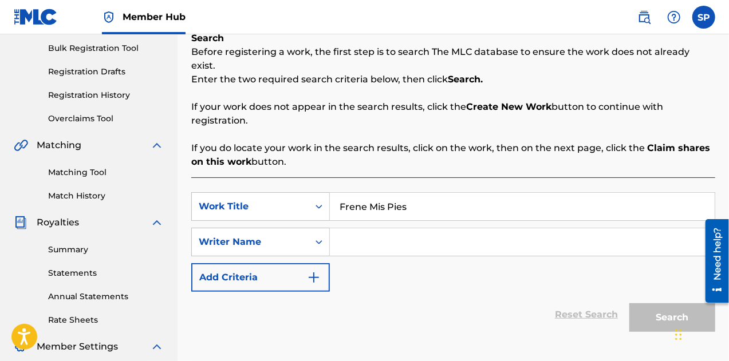
scroll to position [172, 0]
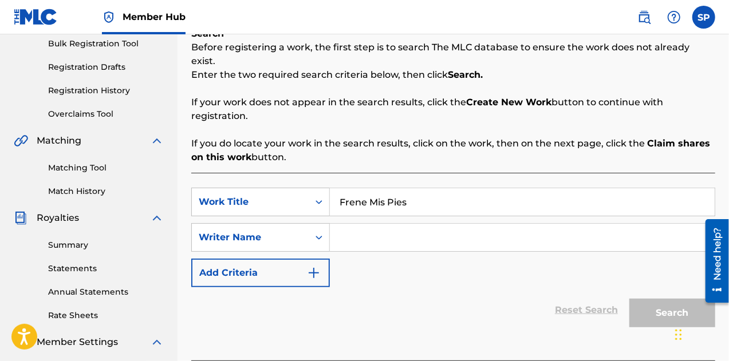
type input "Frene Mis Pies"
click at [388, 224] on input "Search Form" at bounding box center [522, 237] width 385 height 27
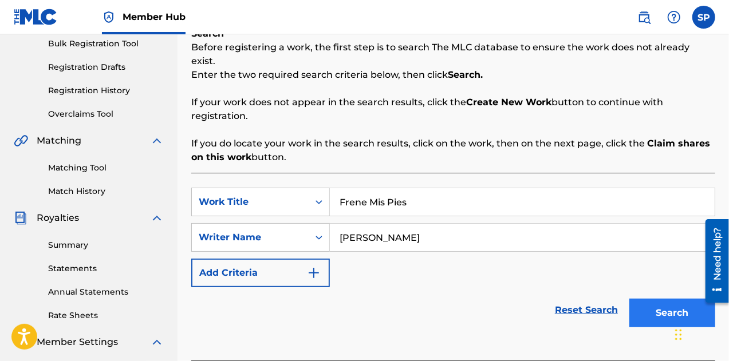
type input "[PERSON_NAME]"
click at [663, 304] on button "Search" at bounding box center [672, 313] width 86 height 29
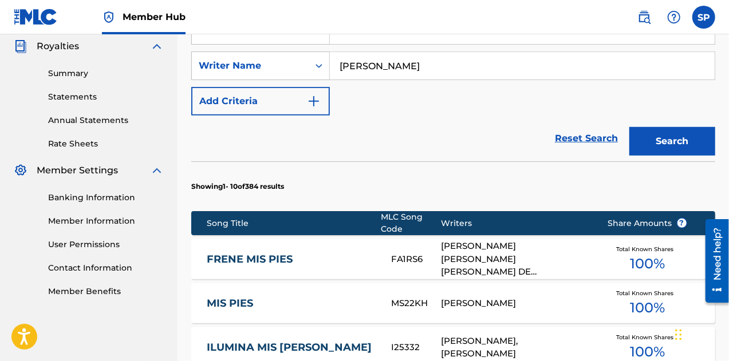
scroll to position [401, 0]
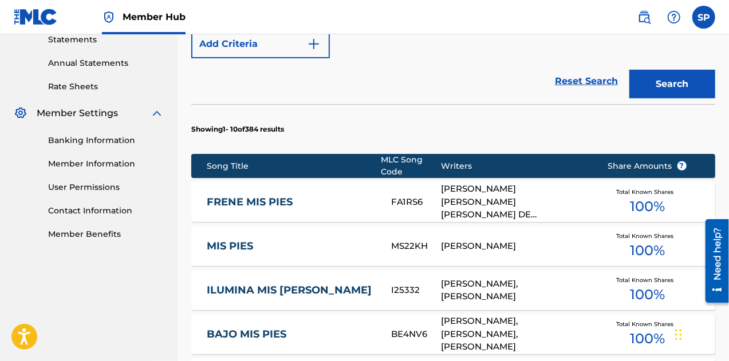
click at [246, 196] on link "FRENE MIS PIES" at bounding box center [291, 202] width 169 height 13
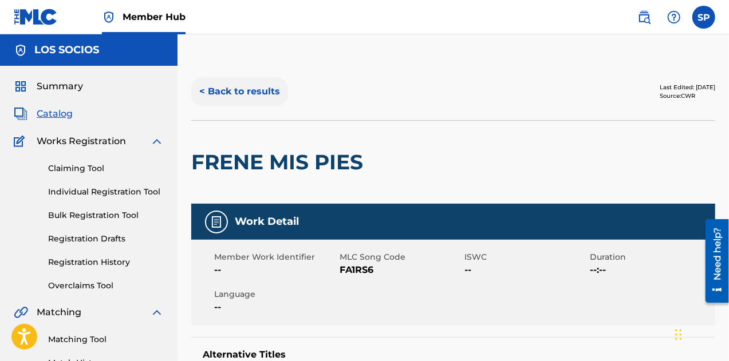
click at [229, 88] on button "< Back to results" at bounding box center [239, 91] width 97 height 29
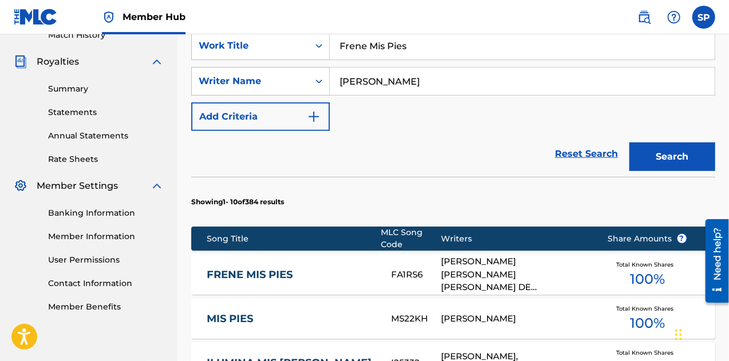
scroll to position [348, 0]
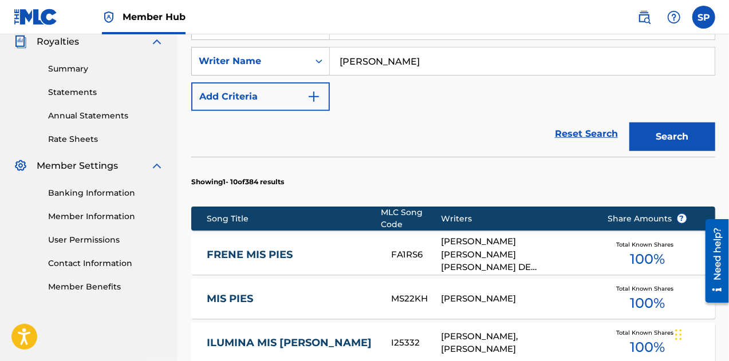
click at [505, 238] on div "[PERSON_NAME] [PERSON_NAME] [PERSON_NAME] DE [PERSON_NAME] HUEZ, [PERSON_NAME]" at bounding box center [515, 254] width 149 height 39
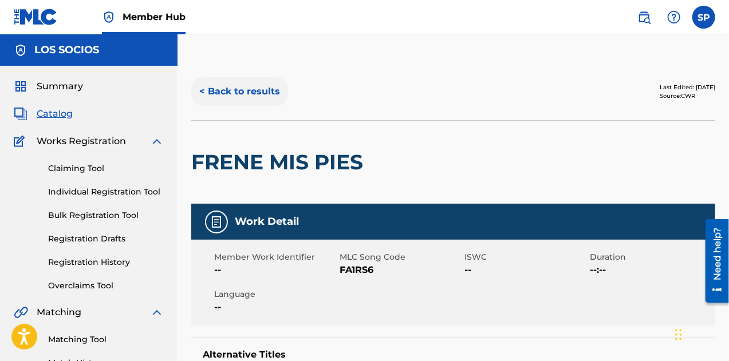
click at [218, 97] on button "< Back to results" at bounding box center [239, 91] width 97 height 29
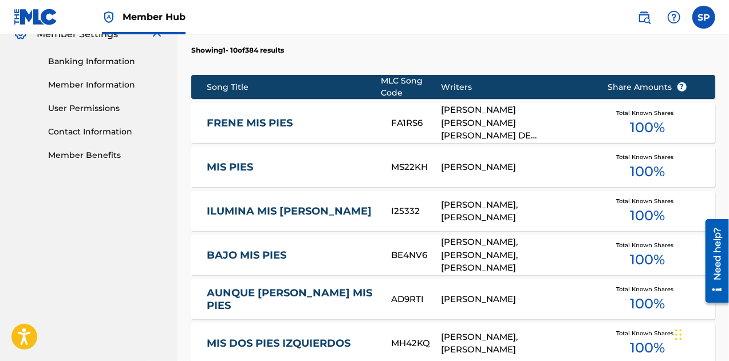
scroll to position [463, 0]
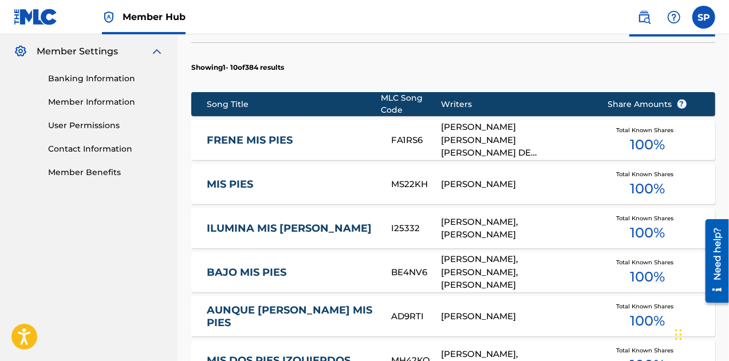
click at [249, 134] on link "FRENE MIS PIES" at bounding box center [291, 140] width 169 height 13
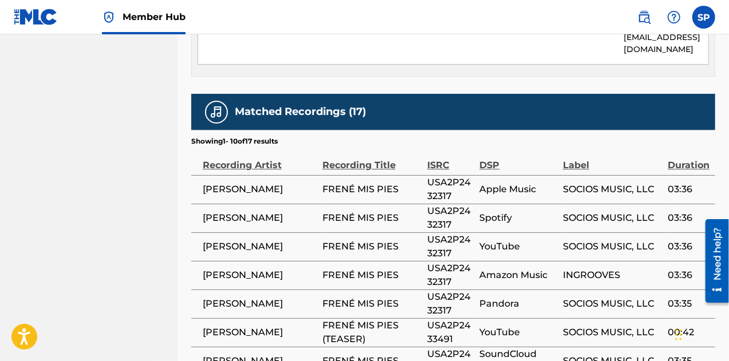
scroll to position [1681, 0]
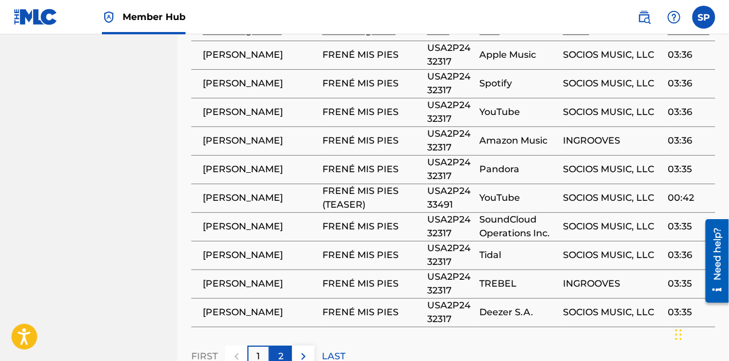
click at [276, 346] on div "2" at bounding box center [281, 357] width 22 height 22
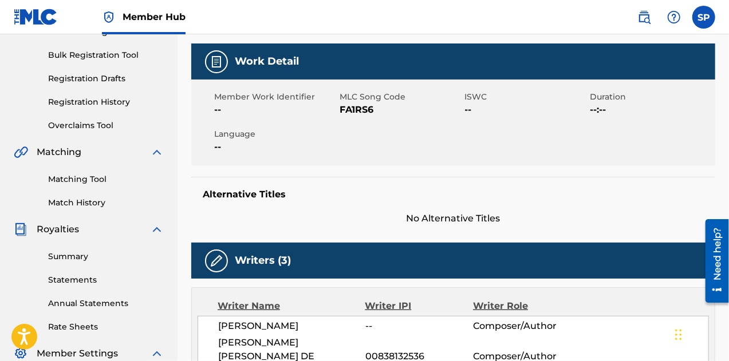
scroll to position [0, 0]
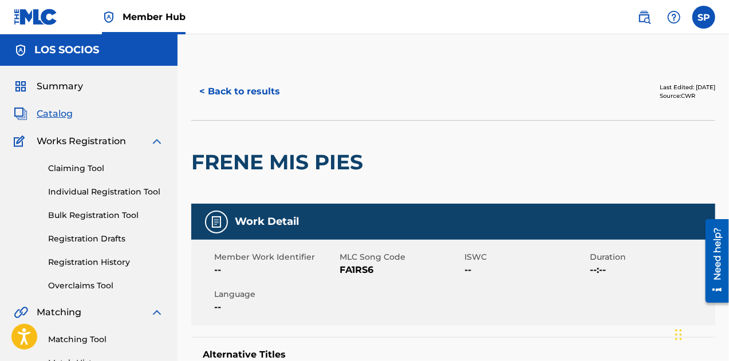
click at [227, 225] on div "Work Detail" at bounding box center [453, 222] width 524 height 36
click at [343, 225] on div "Work Detail" at bounding box center [453, 222] width 524 height 36
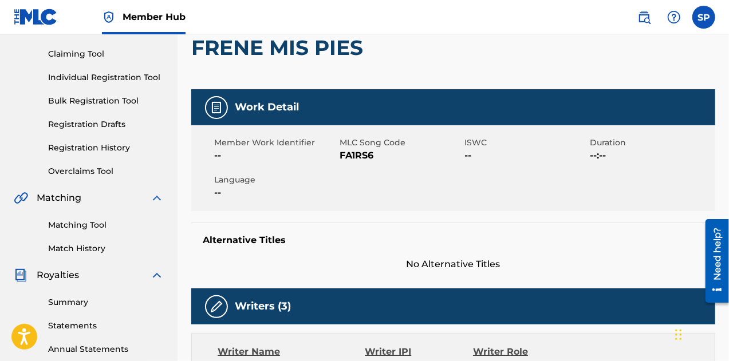
click at [263, 254] on div "Alternative Titles No Alternative Titles" at bounding box center [453, 247] width 524 height 49
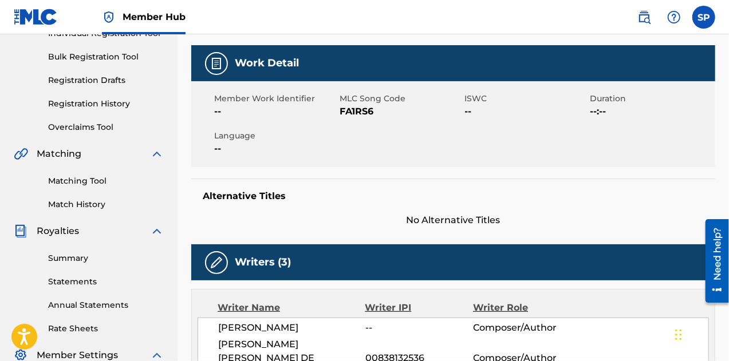
scroll to position [229, 0]
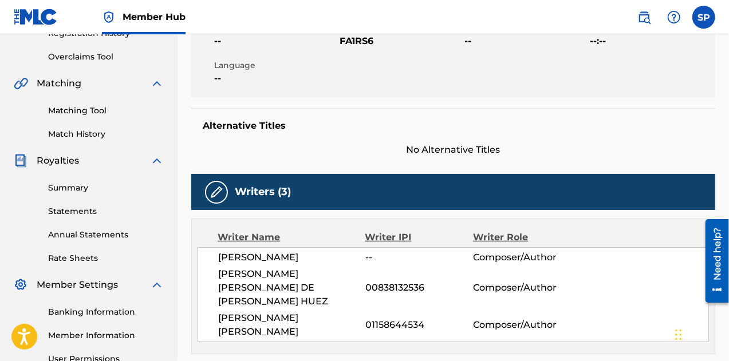
click at [276, 263] on span "[PERSON_NAME]" at bounding box center [291, 258] width 147 height 14
click at [445, 281] on span "00838132536" at bounding box center [419, 288] width 108 height 14
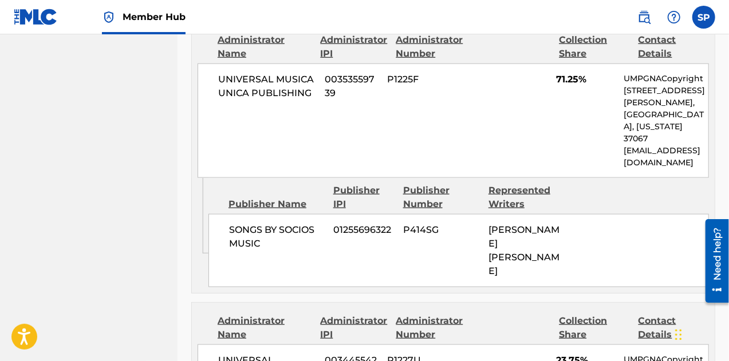
scroll to position [630, 0]
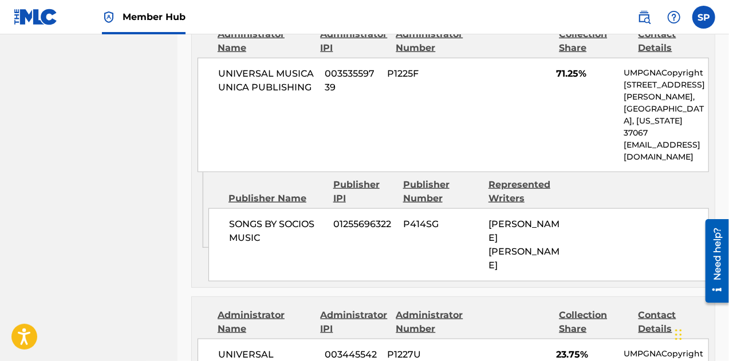
click at [630, 103] on p "[GEOGRAPHIC_DATA], [US_STATE] 37067" at bounding box center [666, 121] width 85 height 36
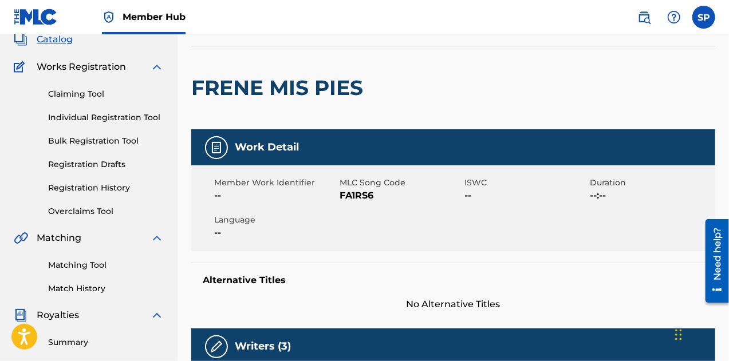
scroll to position [0, 0]
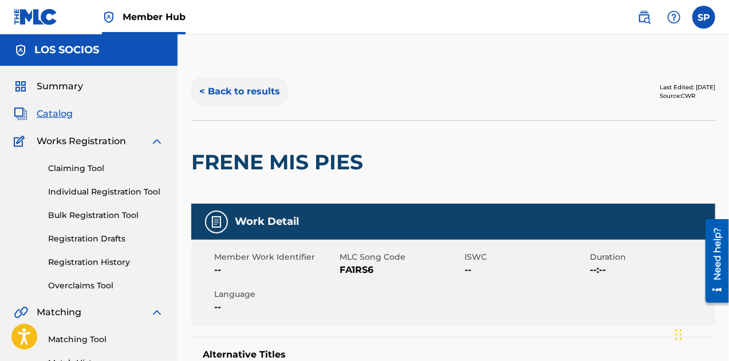
click at [233, 94] on button "< Back to results" at bounding box center [239, 91] width 97 height 29
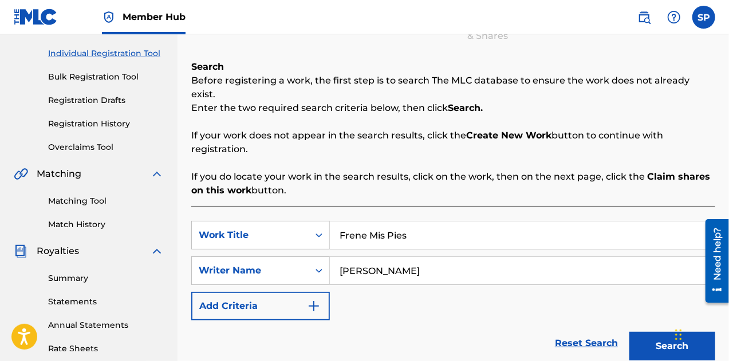
scroll to position [115, 0]
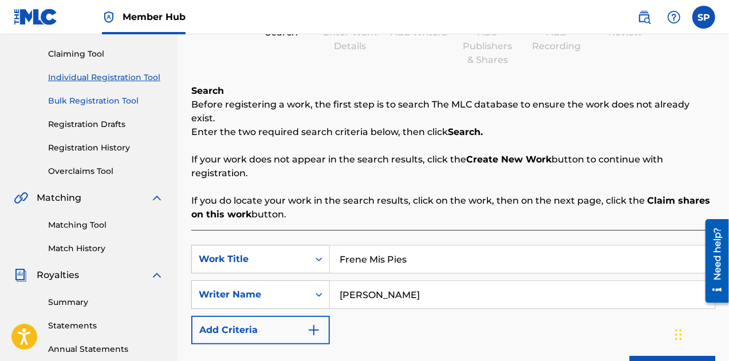
click at [121, 105] on link "Bulk Registration Tool" at bounding box center [106, 101] width 116 height 12
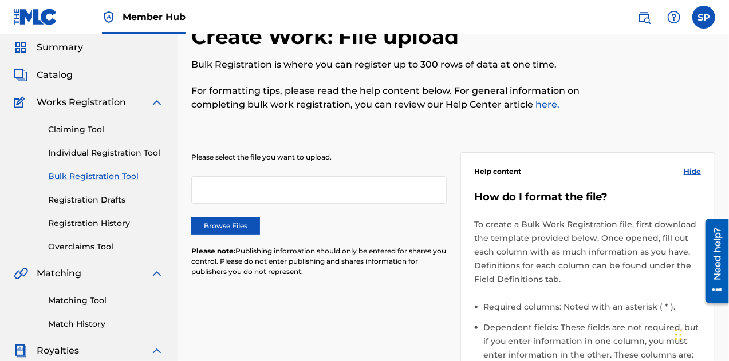
scroll to position [57, 0]
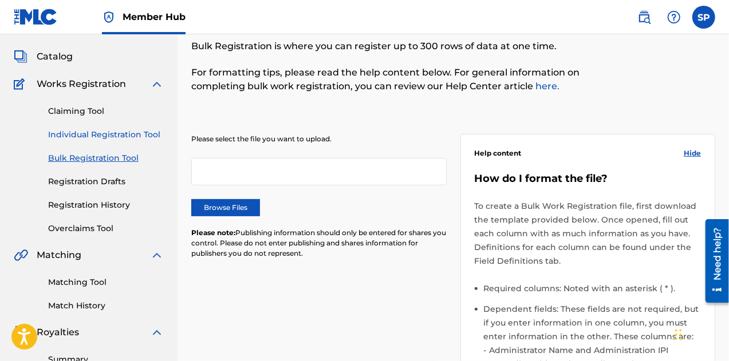
click at [100, 134] on link "Individual Registration Tool" at bounding box center [106, 135] width 116 height 12
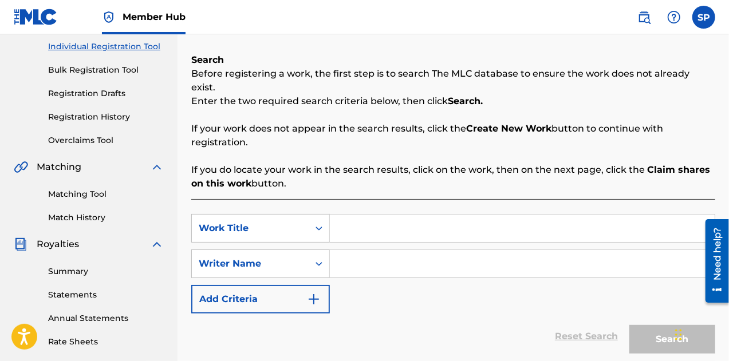
scroll to position [172, 0]
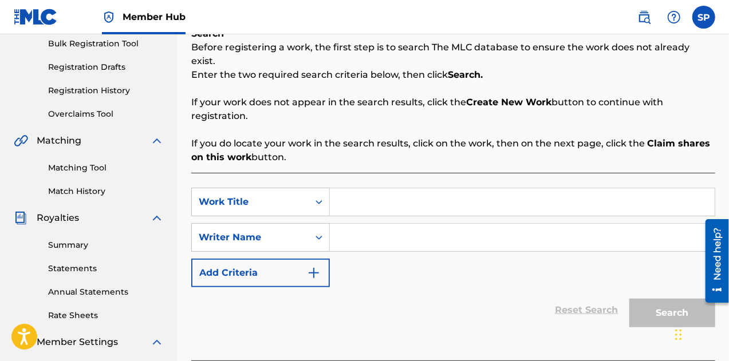
click at [371, 188] on input "Search Form" at bounding box center [522, 201] width 385 height 27
type input "Frene Mis Pies"
click at [418, 225] on input "Search Form" at bounding box center [522, 237] width 385 height 27
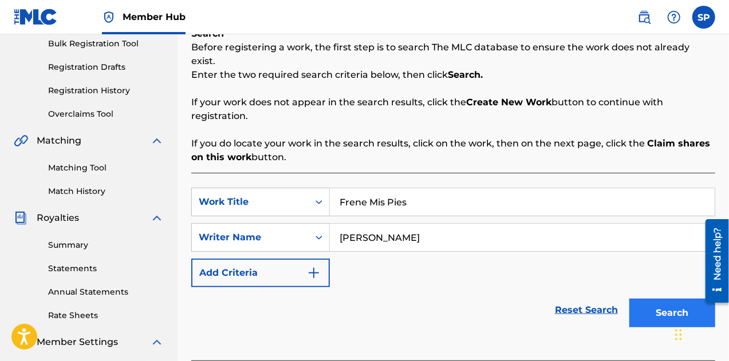
type input "[PERSON_NAME]"
click at [649, 299] on button "Search" at bounding box center [672, 313] width 86 height 29
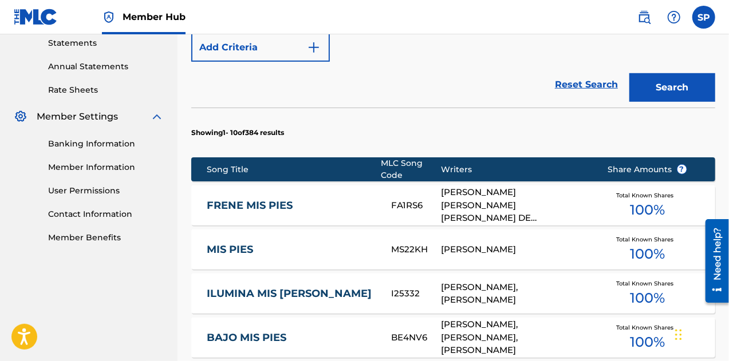
scroll to position [386, 0]
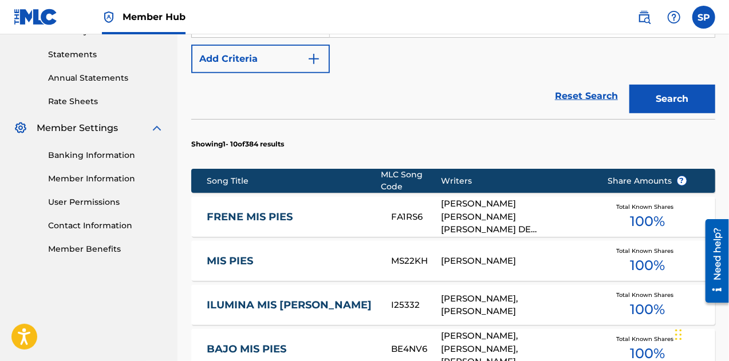
click at [274, 211] on link "FRENE MIS PIES" at bounding box center [291, 217] width 169 height 13
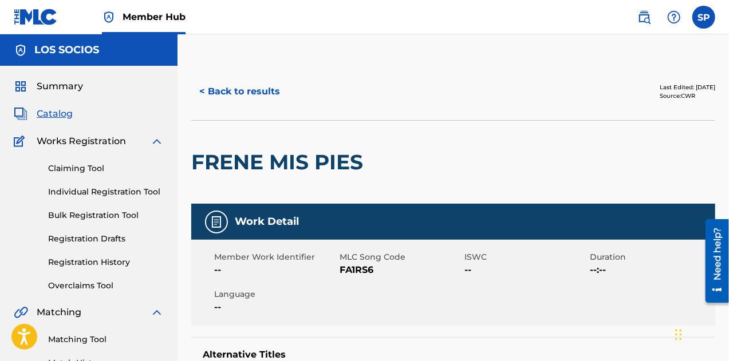
click at [429, 156] on div at bounding box center [429, 162] width 120 height 83
click at [722, 258] on div "Need help?" at bounding box center [716, 253] width 15 height 53
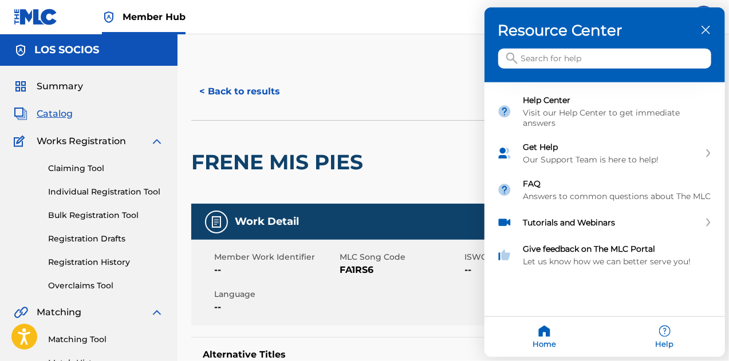
click at [425, 151] on div at bounding box center [364, 180] width 729 height 361
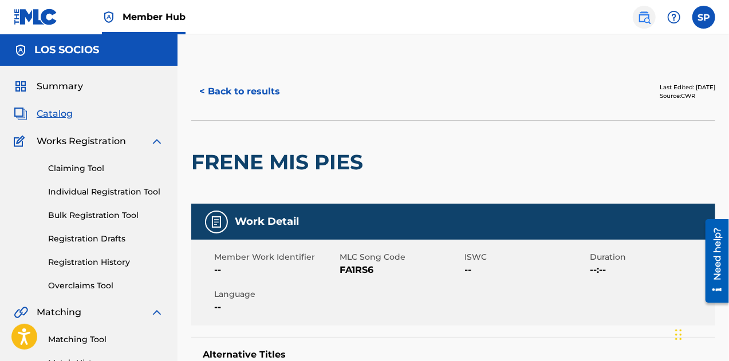
click at [645, 18] on img at bounding box center [644, 17] width 14 height 14
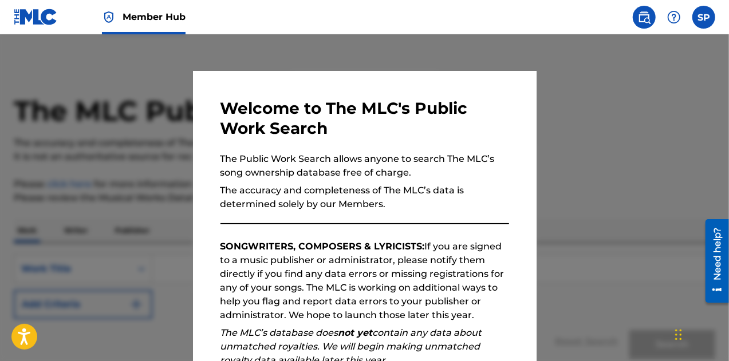
scroll to position [162, 0]
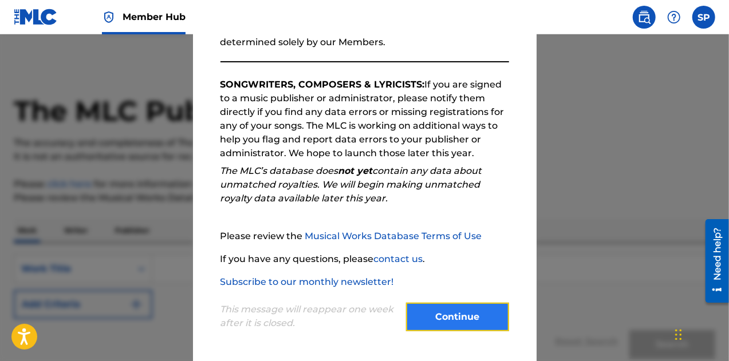
click at [432, 314] on button "Continue" at bounding box center [457, 317] width 103 height 29
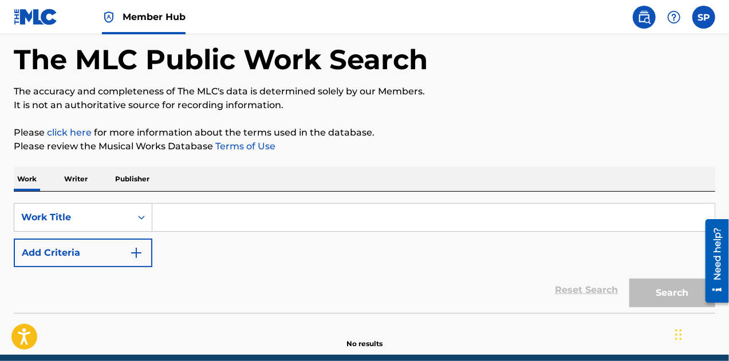
scroll to position [100, 0]
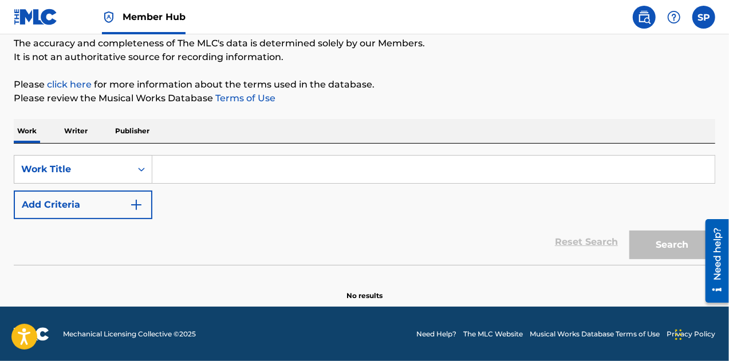
click at [203, 152] on div "SearchWithCriteria82a39cae-8a17-4e52-98ad-235edd195873 Work Title Add Criteria …" at bounding box center [365, 204] width 702 height 121
click at [208, 163] on input "Search Form" at bounding box center [433, 169] width 562 height 27
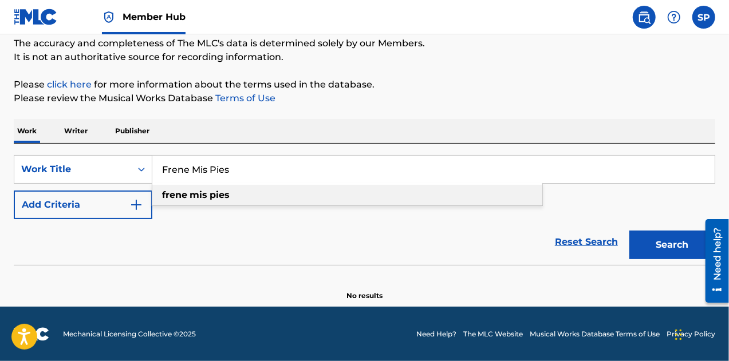
click at [219, 193] on strong "pies" at bounding box center [220, 195] width 20 height 11
type input "frene mis pies"
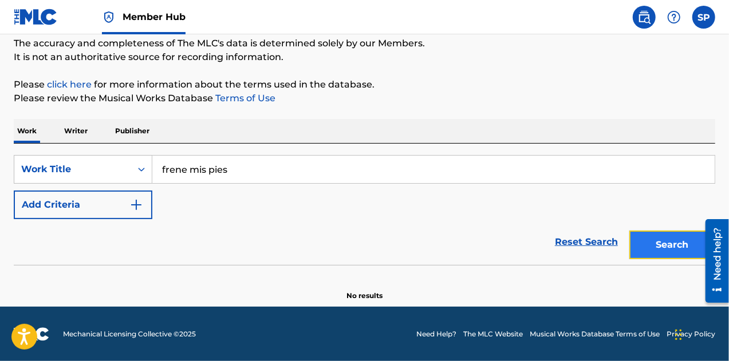
click at [655, 240] on button "Search" at bounding box center [672, 245] width 86 height 29
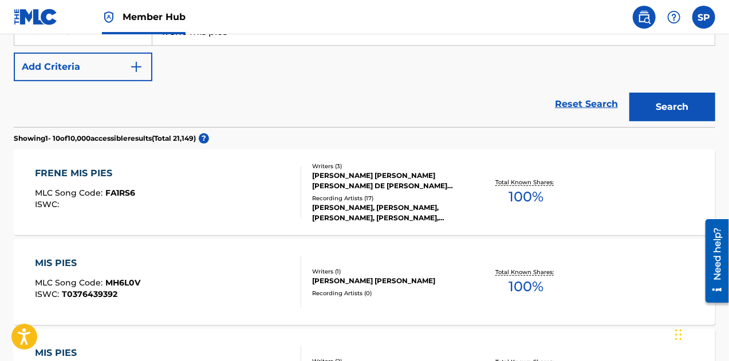
scroll to position [271, 0]
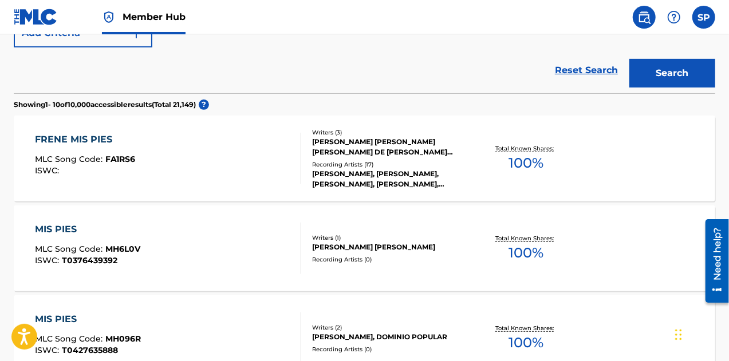
click at [86, 133] on div "FRENE MIS PIES" at bounding box center [85, 140] width 100 height 14
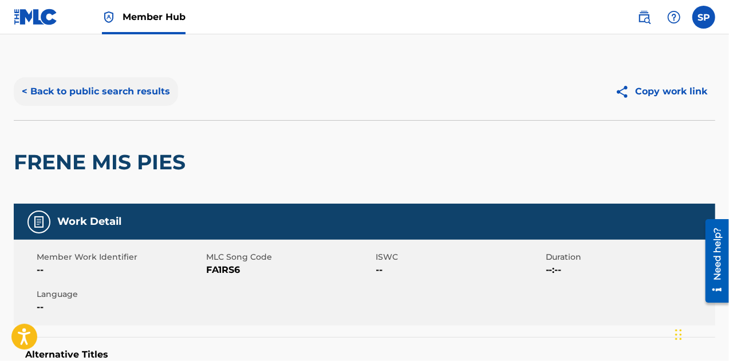
click at [34, 93] on button "< Back to public search results" at bounding box center [96, 91] width 164 height 29
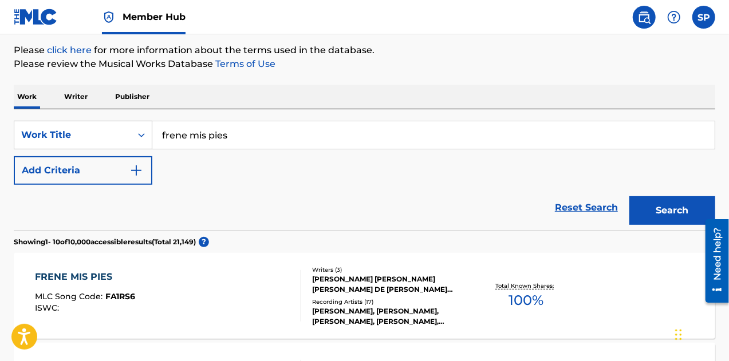
scroll to position [129, 0]
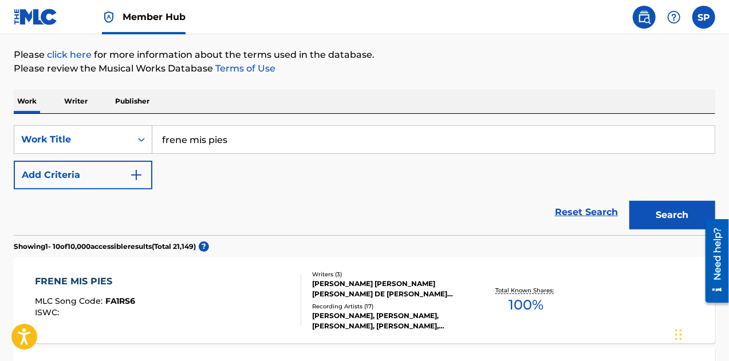
click at [38, 22] on img at bounding box center [36, 17] width 44 height 17
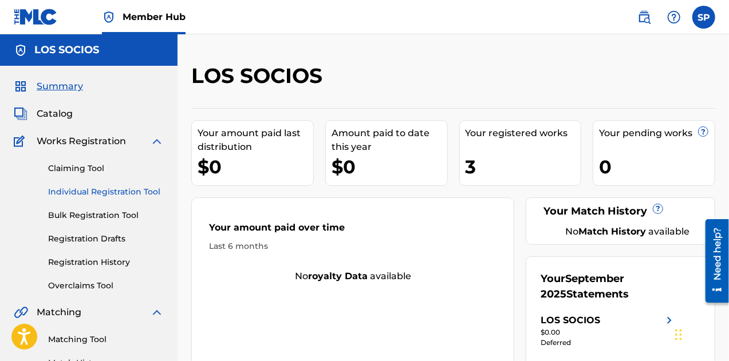
click at [77, 189] on link "Individual Registration Tool" at bounding box center [106, 192] width 116 height 12
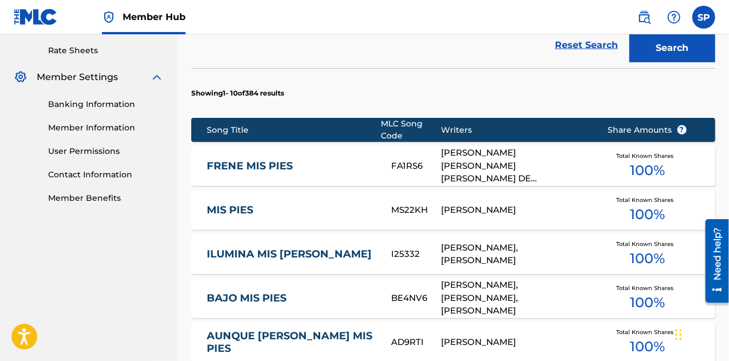
scroll to position [386, 0]
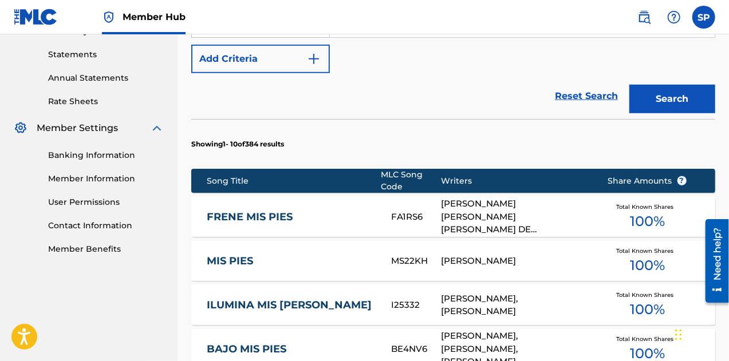
click at [276, 211] on link "FRENE MIS PIES" at bounding box center [291, 217] width 169 height 13
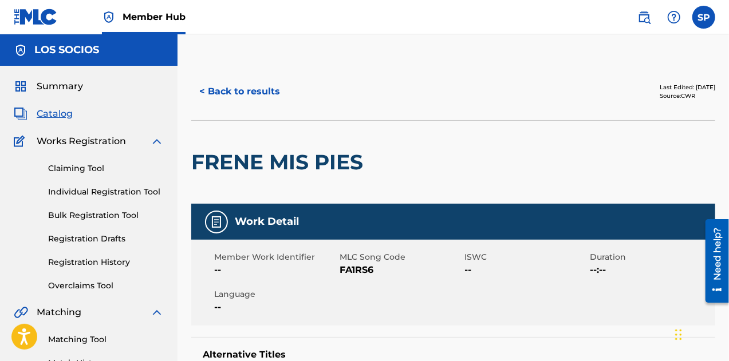
click at [78, 175] on div "Claiming Tool Individual Registration Tool Bulk Registration Tool Registration …" at bounding box center [89, 220] width 150 height 144
click at [71, 168] on link "Claiming Tool" at bounding box center [106, 169] width 116 height 12
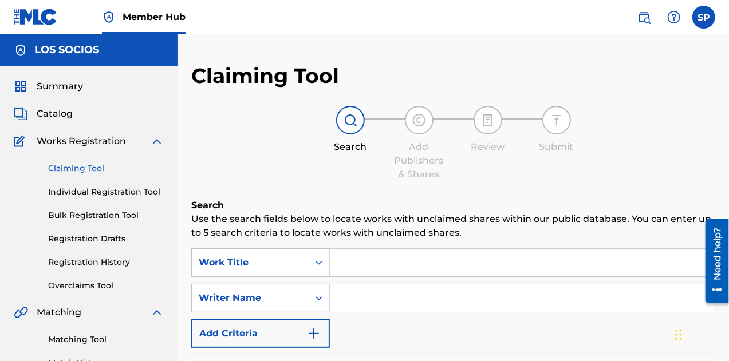
scroll to position [115, 0]
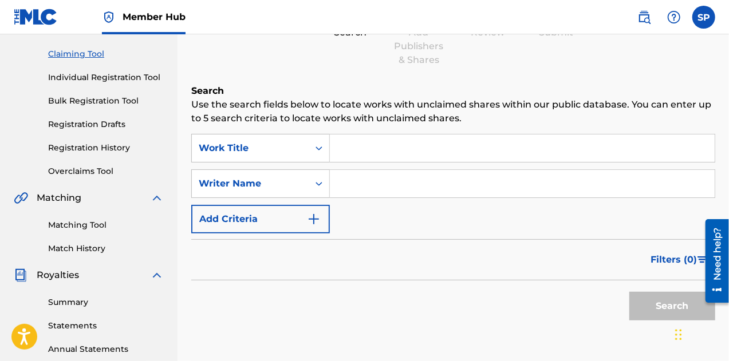
click at [379, 160] on input "Search Form" at bounding box center [522, 148] width 385 height 27
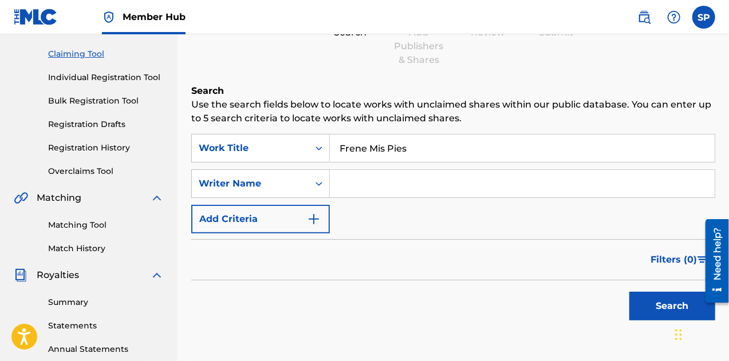
type input "Frene Mis Pies"
click at [385, 184] on input "Search Form" at bounding box center [522, 183] width 385 height 27
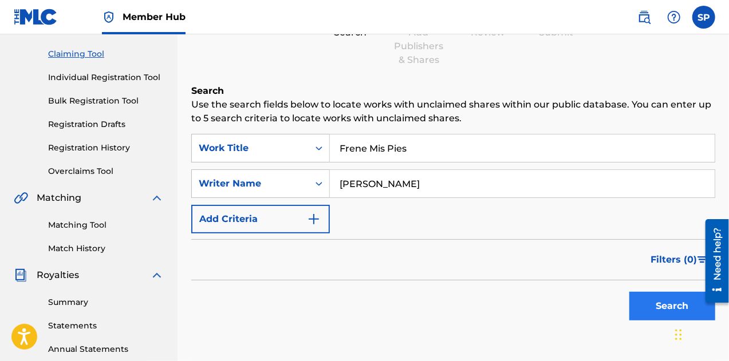
type input "[PERSON_NAME]"
click at [668, 307] on button "Search" at bounding box center [672, 306] width 86 height 29
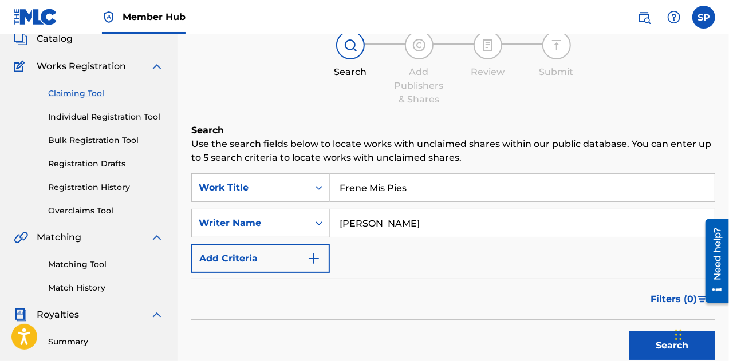
scroll to position [172, 0]
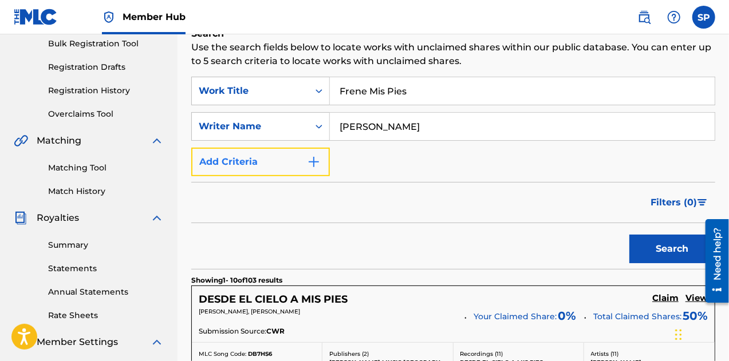
click at [313, 168] on img "Search Form" at bounding box center [314, 162] width 14 height 14
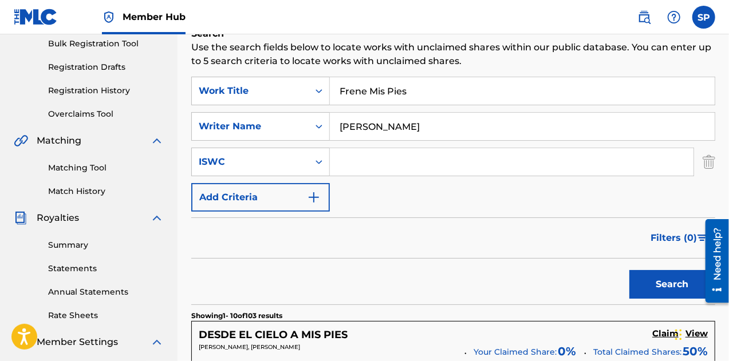
click at [371, 153] on input "Search Form" at bounding box center [512, 161] width 364 height 27
paste input "T3287969506"
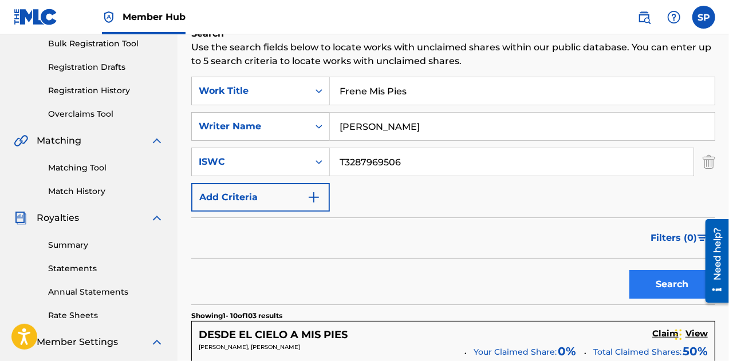
type input "T3287969506"
click at [652, 278] on button "Search" at bounding box center [672, 284] width 86 height 29
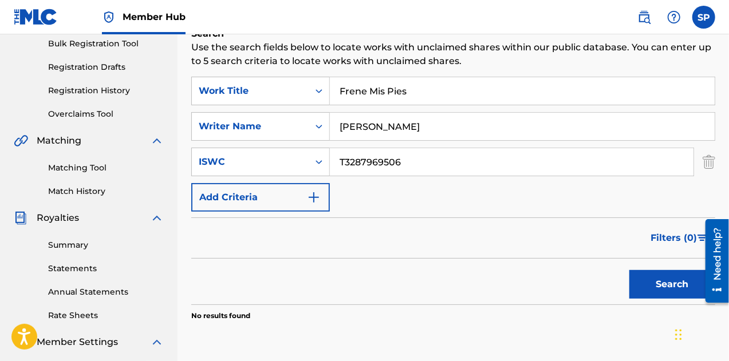
drag, startPoint x: 426, startPoint y: 163, endPoint x: 325, endPoint y: 141, distance: 103.0
click at [325, 141] on div "SearchWithCriteria8f44369c-4c43-4117-9da5-dd2e1f035fb6 Work Title Frene Mis Pie…" at bounding box center [453, 144] width 524 height 135
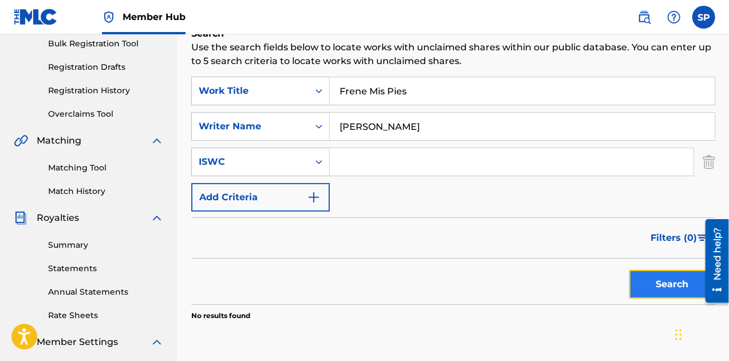
click at [655, 291] on button "Search" at bounding box center [672, 284] width 86 height 29
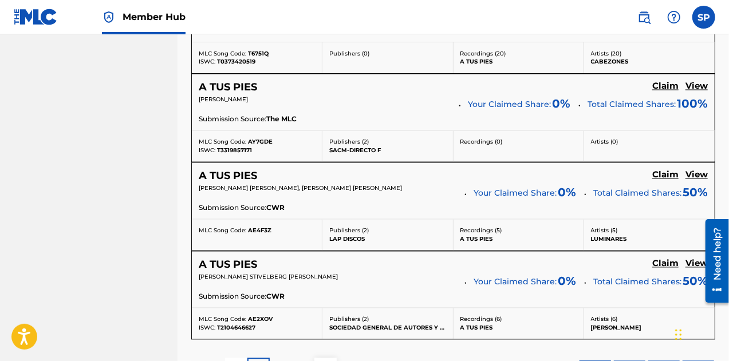
scroll to position [1176, 0]
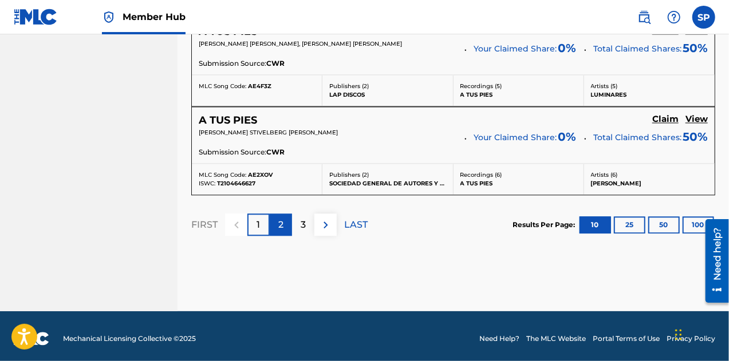
click at [279, 226] on div "2" at bounding box center [281, 225] width 22 height 22
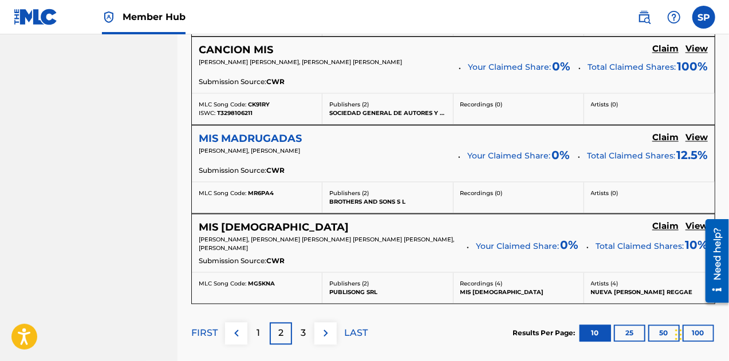
scroll to position [1203, 0]
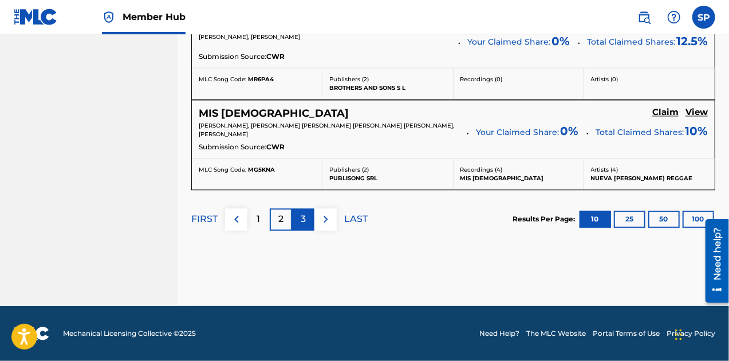
click at [301, 226] on p "3" at bounding box center [303, 219] width 5 height 14
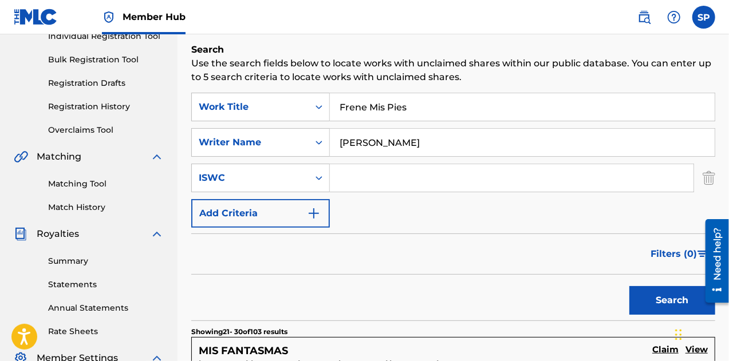
scroll to position [34, 0]
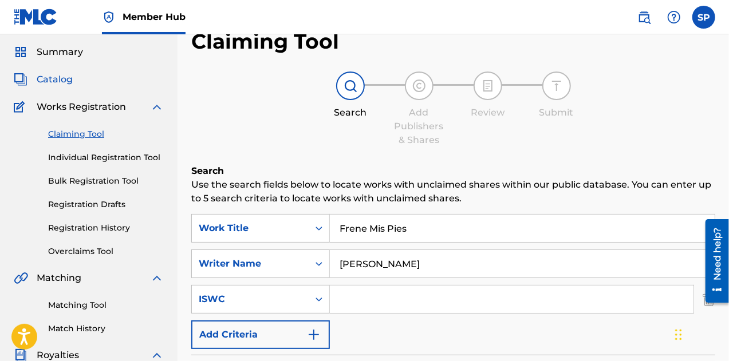
click at [57, 75] on span "Catalog" at bounding box center [55, 80] width 36 height 14
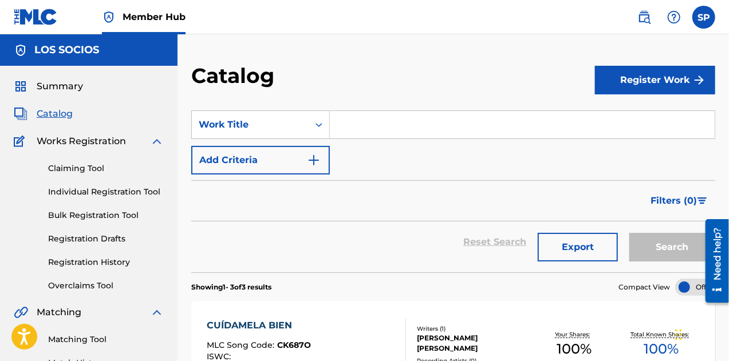
click at [373, 132] on input "Search Form" at bounding box center [522, 124] width 385 height 27
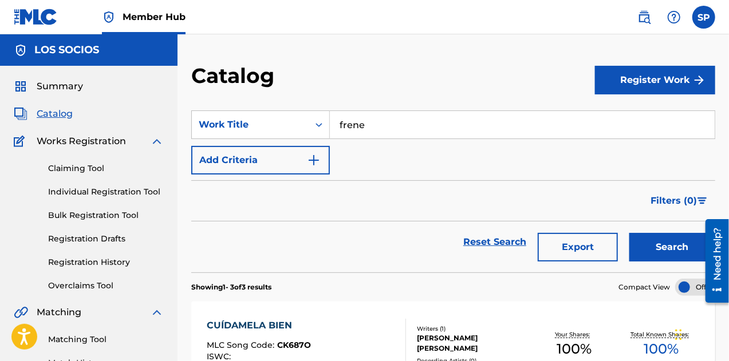
type input "frene"
click at [629, 233] on button "Search" at bounding box center [672, 247] width 86 height 29
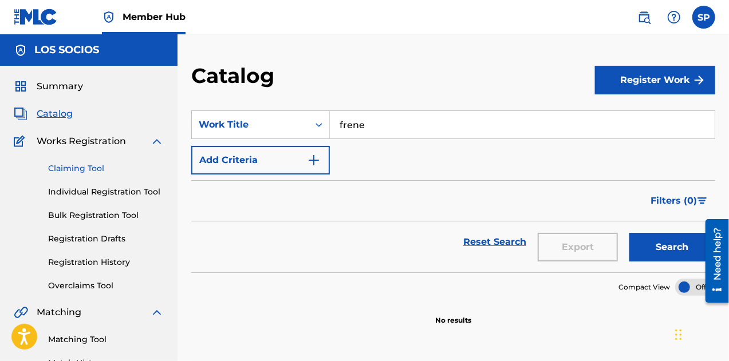
click at [65, 170] on link "Claiming Tool" at bounding box center [106, 169] width 116 height 12
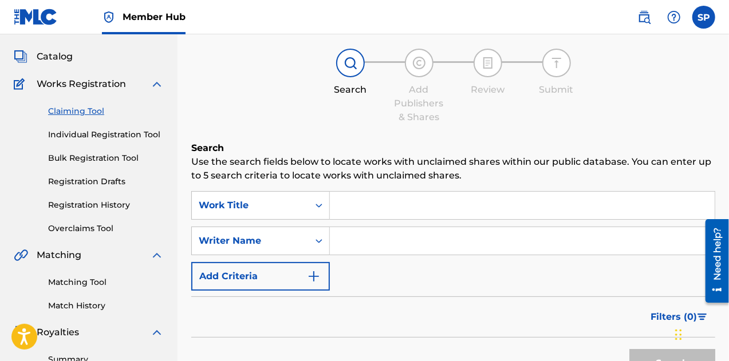
scroll to position [57, 0]
click at [69, 289] on div "Matching Tool Match History" at bounding box center [89, 287] width 150 height 50
click at [88, 283] on link "Matching Tool" at bounding box center [106, 283] width 116 height 12
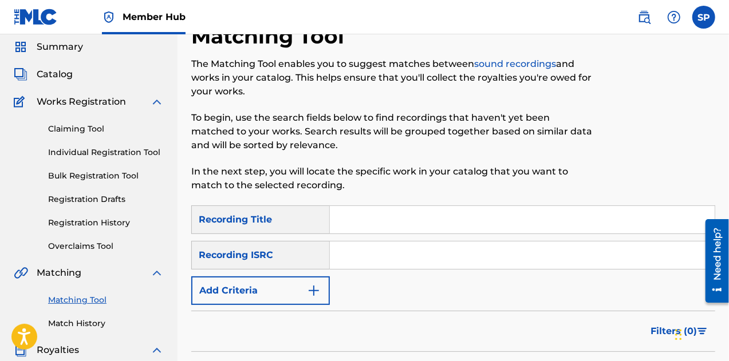
scroll to position [57, 0]
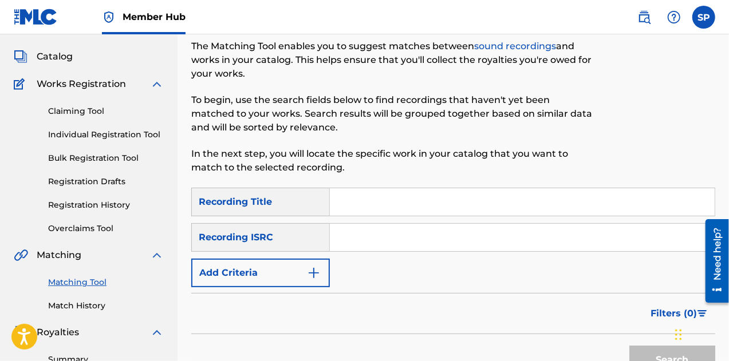
click at [374, 204] on input "Search Form" at bounding box center [522, 201] width 385 height 27
type input "Frene mis pies"
click at [629, 346] on button "Search" at bounding box center [672, 360] width 86 height 29
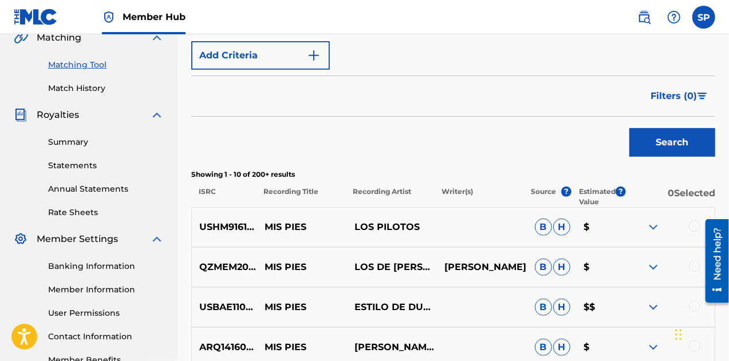
scroll to position [115, 0]
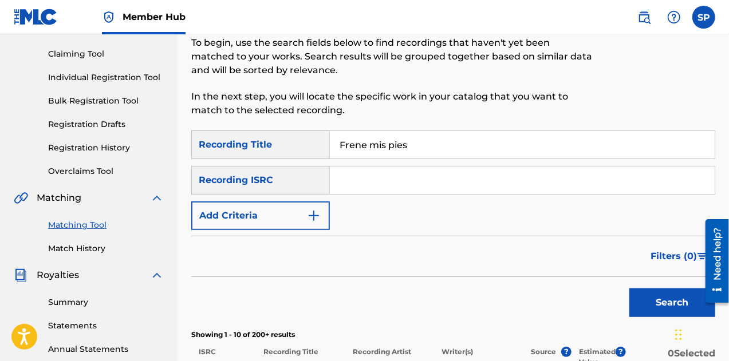
drag, startPoint x: 380, startPoint y: 176, endPoint x: 528, endPoint y: 241, distance: 161.8
click at [380, 176] on input "Search Form" at bounding box center [522, 180] width 385 height 27
paste input "USA2P2432317"
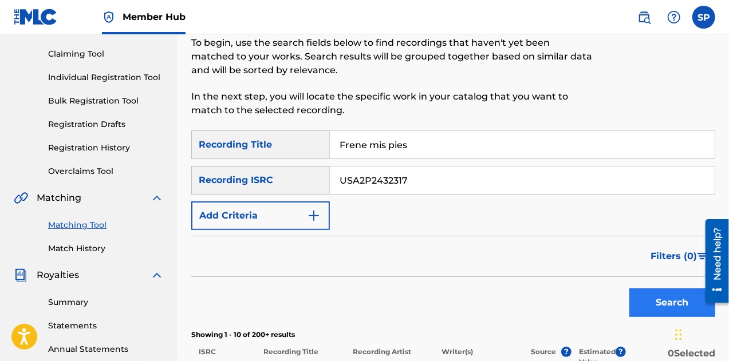
type input "USA2P2432317"
click at [653, 298] on button "Search" at bounding box center [672, 303] width 86 height 29
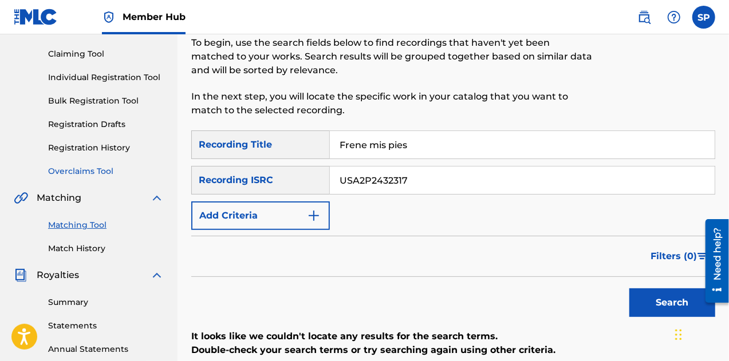
scroll to position [57, 0]
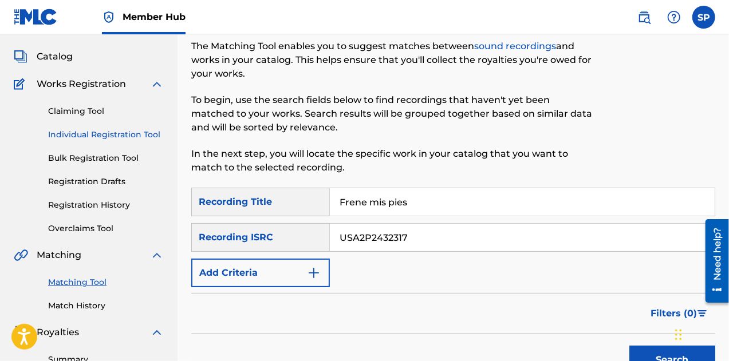
click at [81, 138] on link "Individual Registration Tool" at bounding box center [106, 135] width 116 height 12
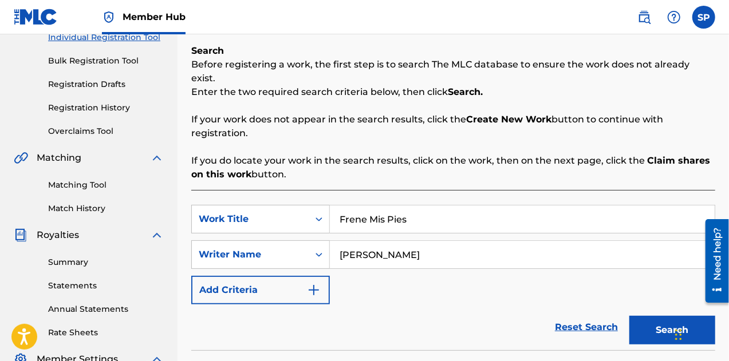
scroll to position [172, 0]
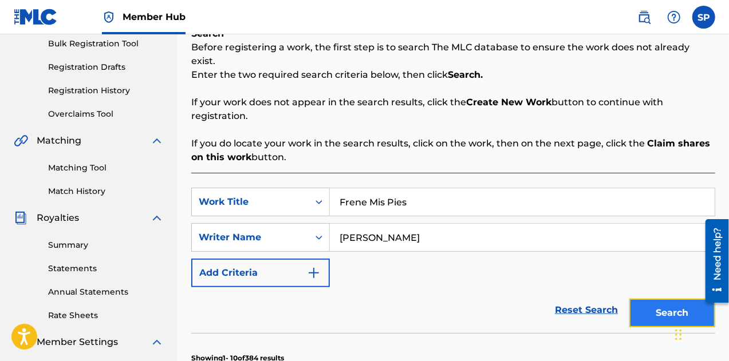
click at [664, 299] on button "Search" at bounding box center [672, 313] width 86 height 29
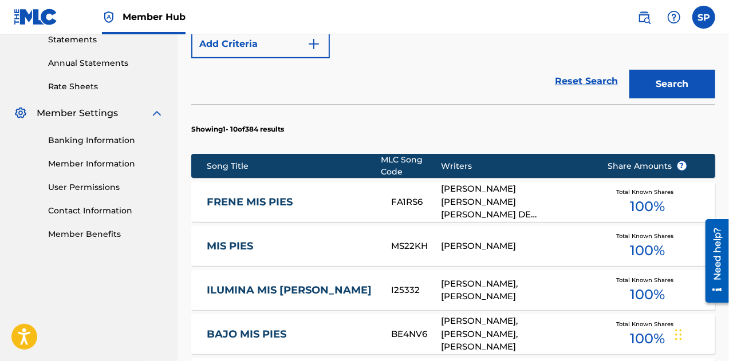
click at [247, 196] on link "FRENE MIS PIES" at bounding box center [291, 202] width 169 height 13
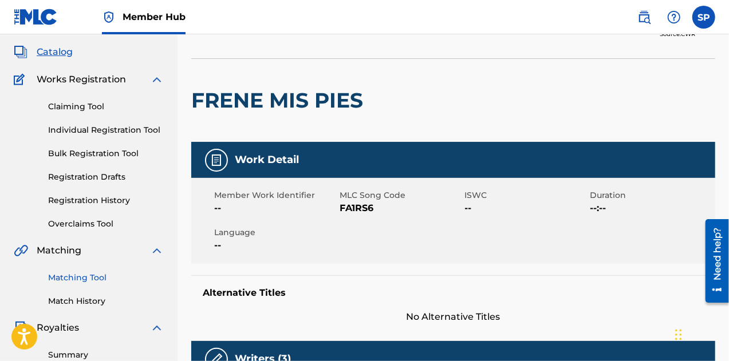
scroll to position [115, 0]
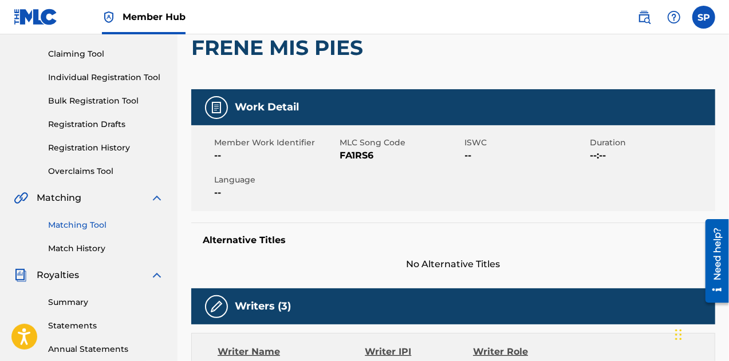
click at [66, 228] on link "Matching Tool" at bounding box center [106, 225] width 116 height 12
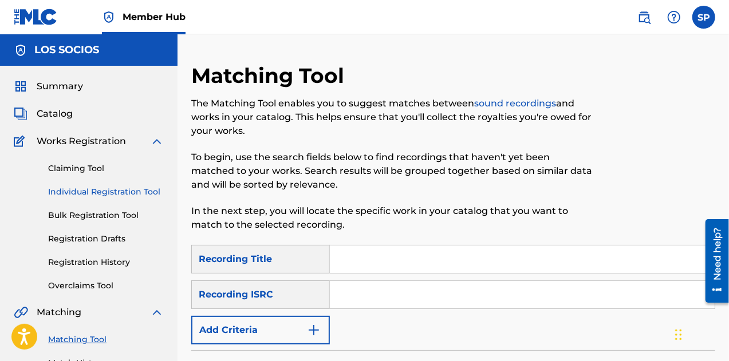
click at [77, 191] on link "Individual Registration Tool" at bounding box center [106, 192] width 116 height 12
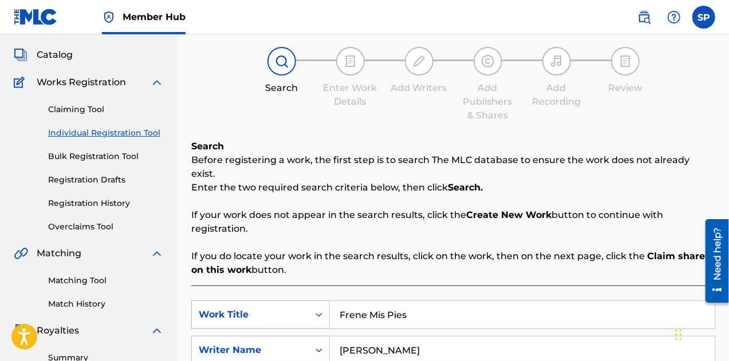
scroll to position [115, 0]
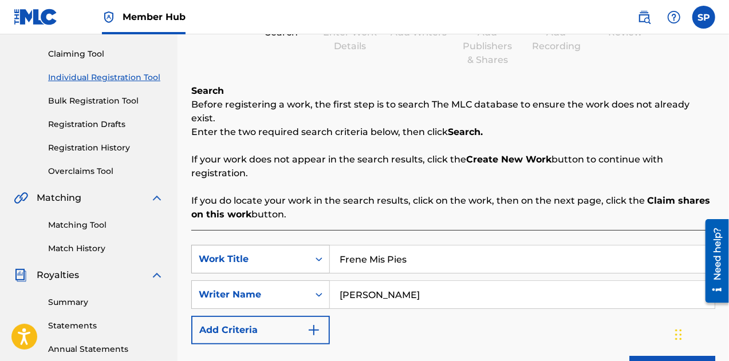
drag, startPoint x: 427, startPoint y: 249, endPoint x: 279, endPoint y: 245, distance: 148.4
click at [279, 246] on div "SearchWithCriteria82a39cae-8a17-4e52-98ad-235edd195873 Work Title Frene Mis Pies" at bounding box center [453, 259] width 524 height 29
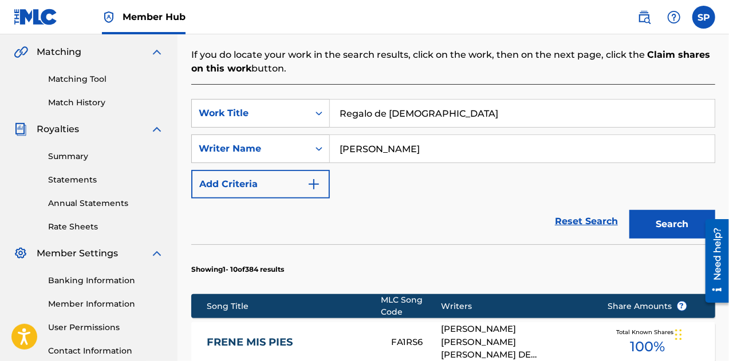
scroll to position [286, 0]
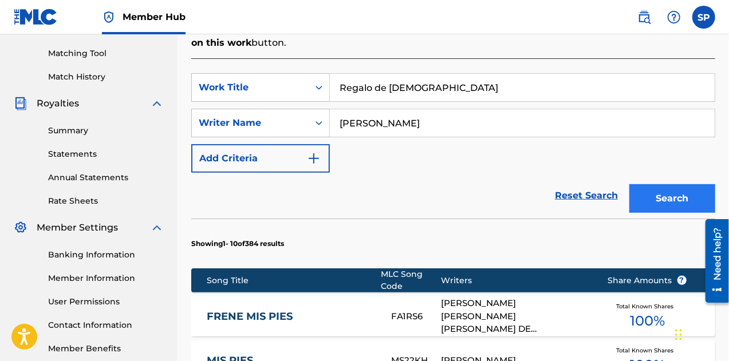
type input "Regalo de [DEMOGRAPHIC_DATA]"
click at [656, 187] on button "Search" at bounding box center [672, 198] width 86 height 29
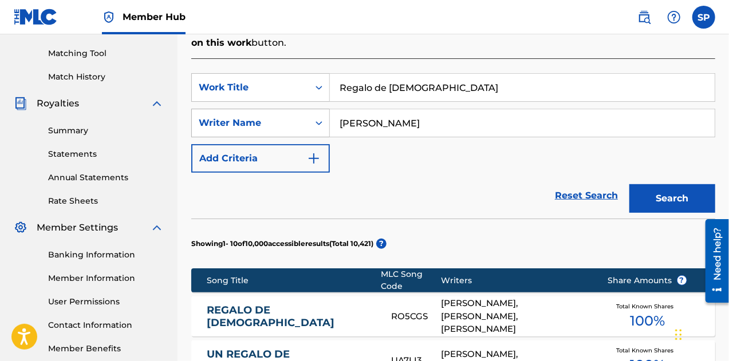
drag, startPoint x: 396, startPoint y: 106, endPoint x: 301, endPoint y: 104, distance: 95.7
click at [302, 109] on div "SearchWithCriteria19ae689e-5ea0-43ab-a13e-62cae519129d Writer Name [PERSON_NAME]" at bounding box center [453, 123] width 524 height 29
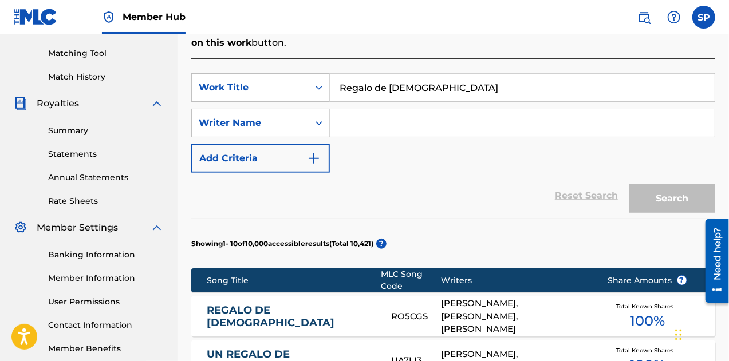
type input "A"
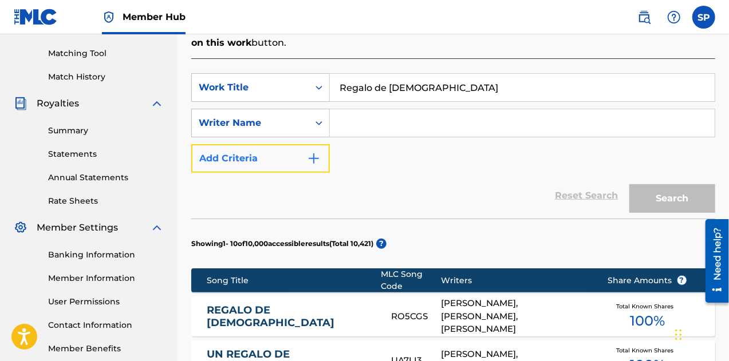
click at [297, 156] on button "Add Criteria" at bounding box center [260, 158] width 139 height 29
